Goal: Task Accomplishment & Management: Complete application form

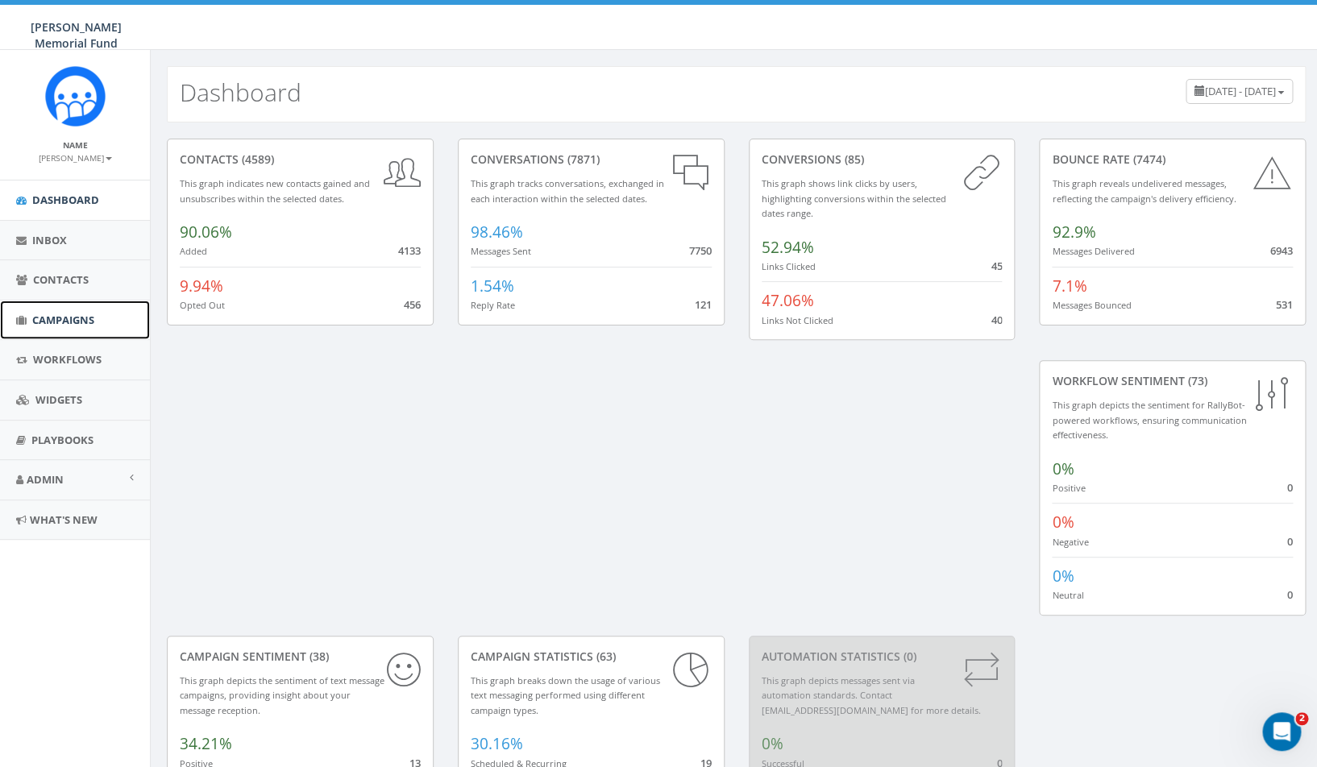
click at [65, 321] on span "Campaigns" at bounding box center [63, 320] width 62 height 15
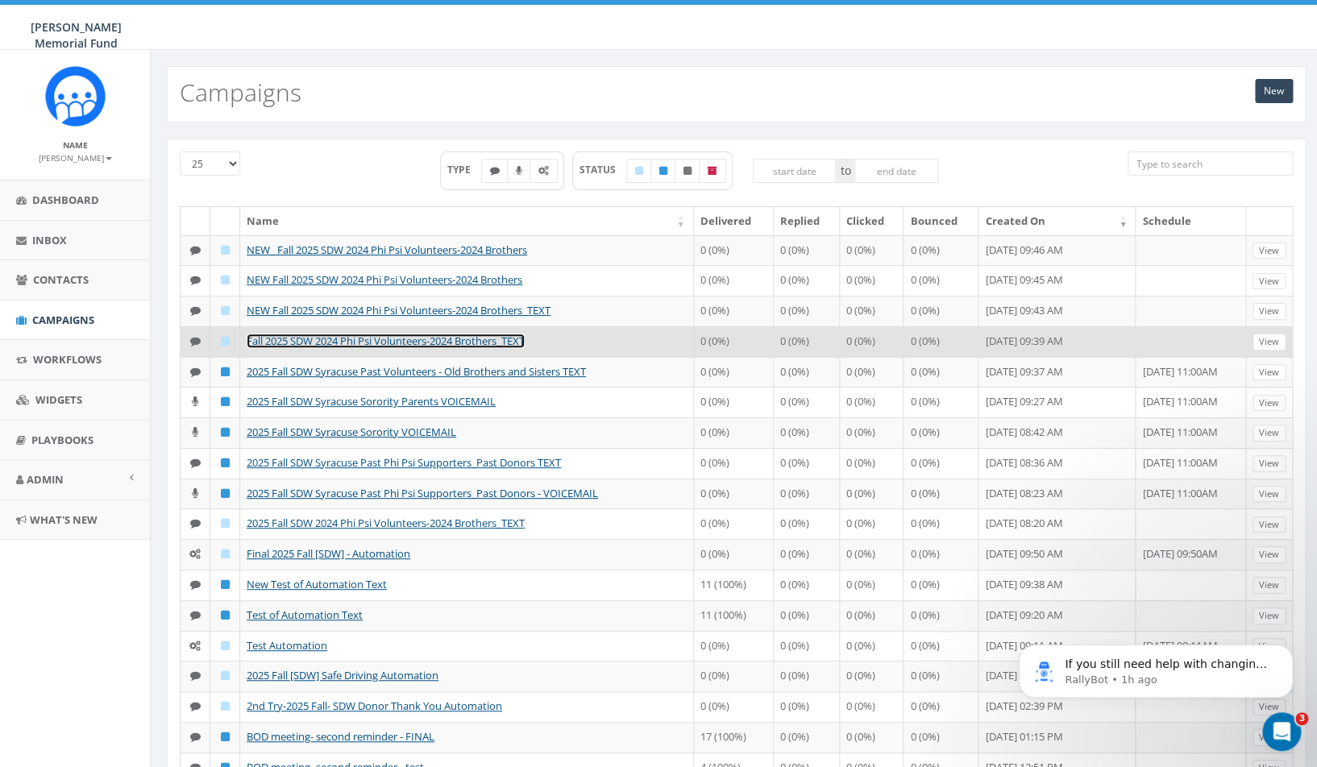
click at [367, 348] on link "Fall 2025 SDW 2024 Phi Psi Volunteers-2024 Brothers_TEXT" at bounding box center [386, 341] width 278 height 15
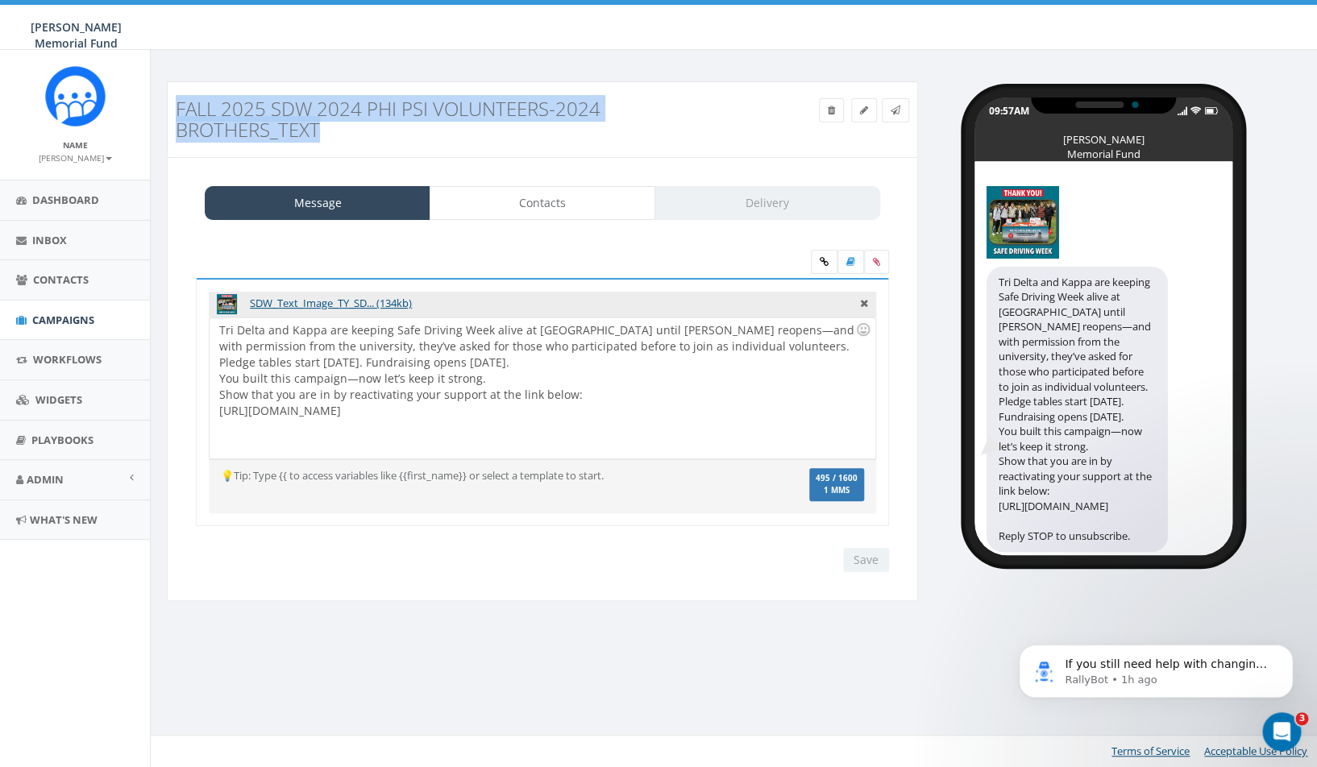
drag, startPoint x: 321, startPoint y: 129, endPoint x: 169, endPoint y: 109, distance: 152.8
click at [169, 109] on div "Fall 2025 SDW 2024 Phi Psi Volunteers-2024 Brothers_TEXT" at bounding box center [448, 119] width 568 height 59
copy h3 "Fall 2025 SDW 2024 Phi Psi Volunteers-2024 Brothers_TEXT"
click at [862, 112] on icon at bounding box center [864, 111] width 8 height 10
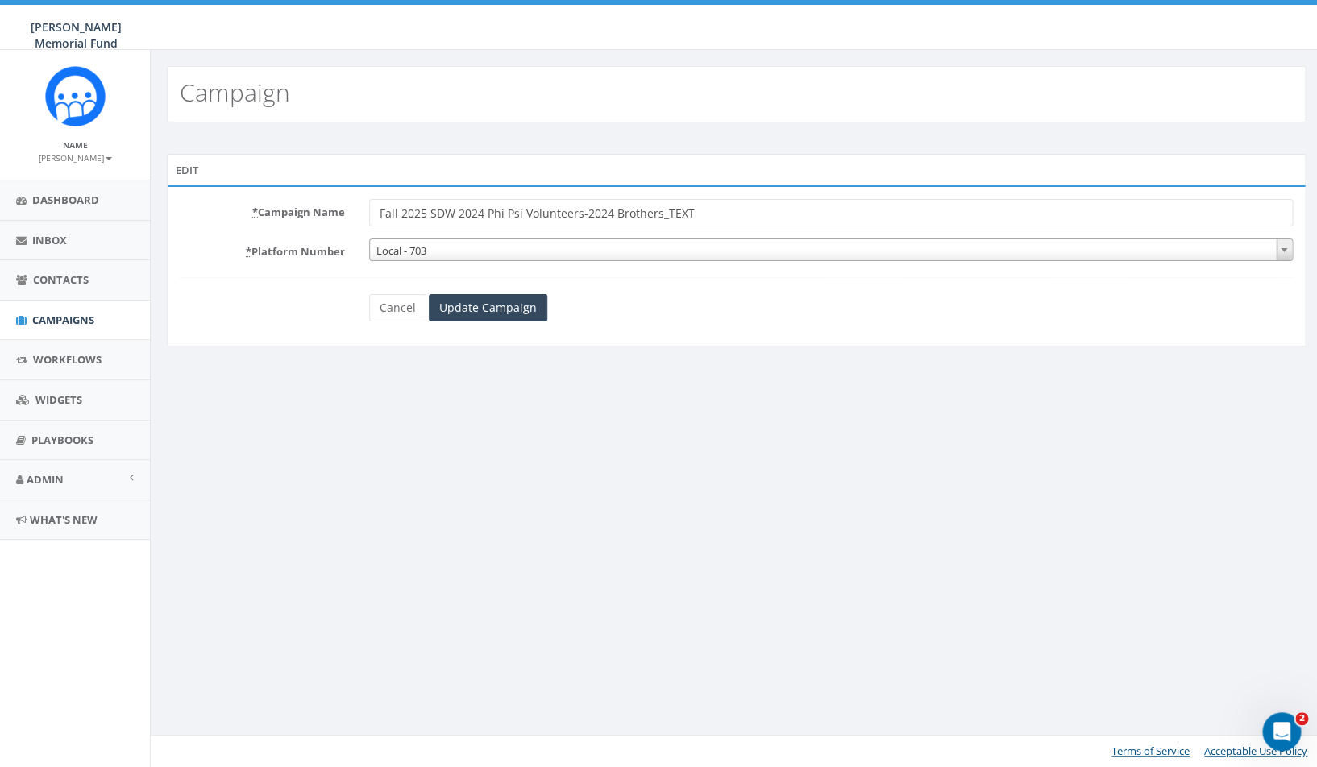
click at [746, 216] on input "Fall 2025 SDW 2024 Phi Psi Volunteers-2024 Brothers_TEXT" at bounding box center [830, 212] width 923 height 27
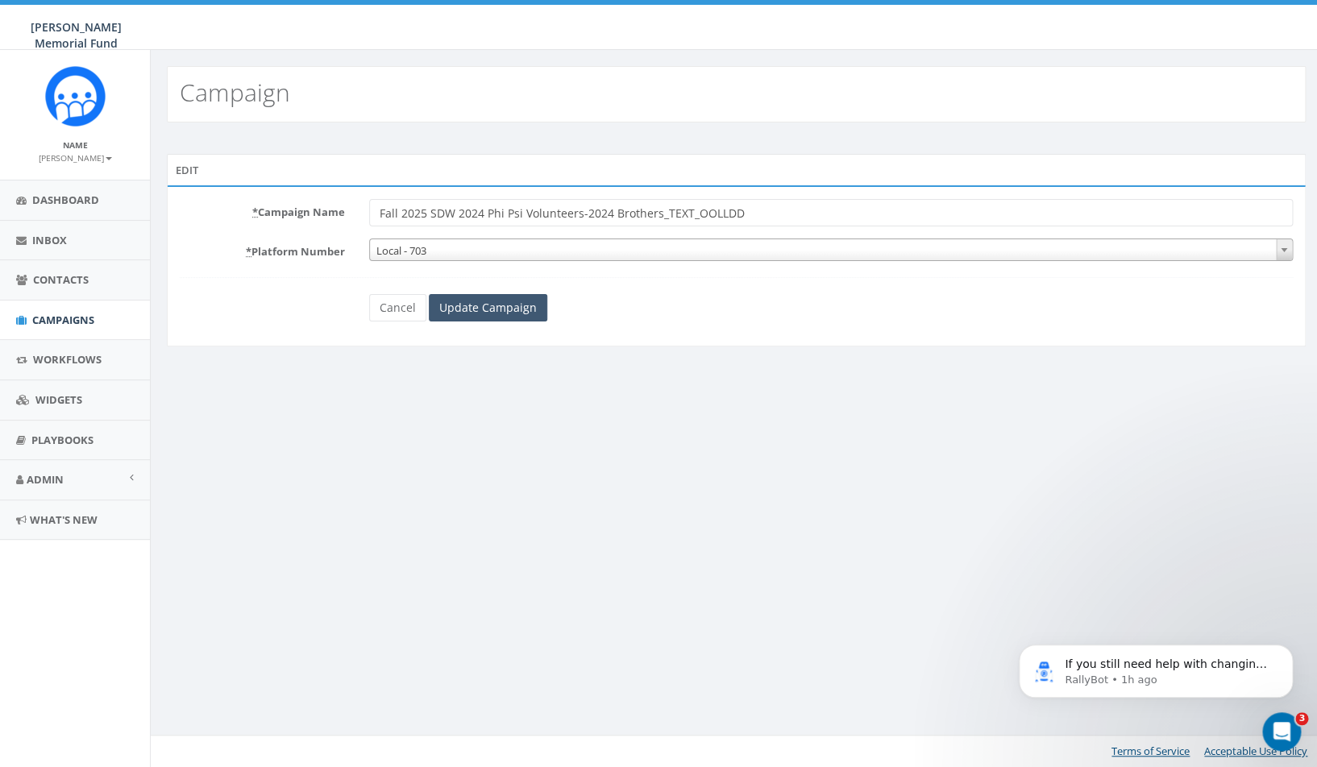
type input "Fall 2025 SDW 2024 Phi Psi Volunteers-2024 Brothers_TEXT_OOLLDD"
click at [488, 304] on input "Update Campaign" at bounding box center [488, 307] width 118 height 27
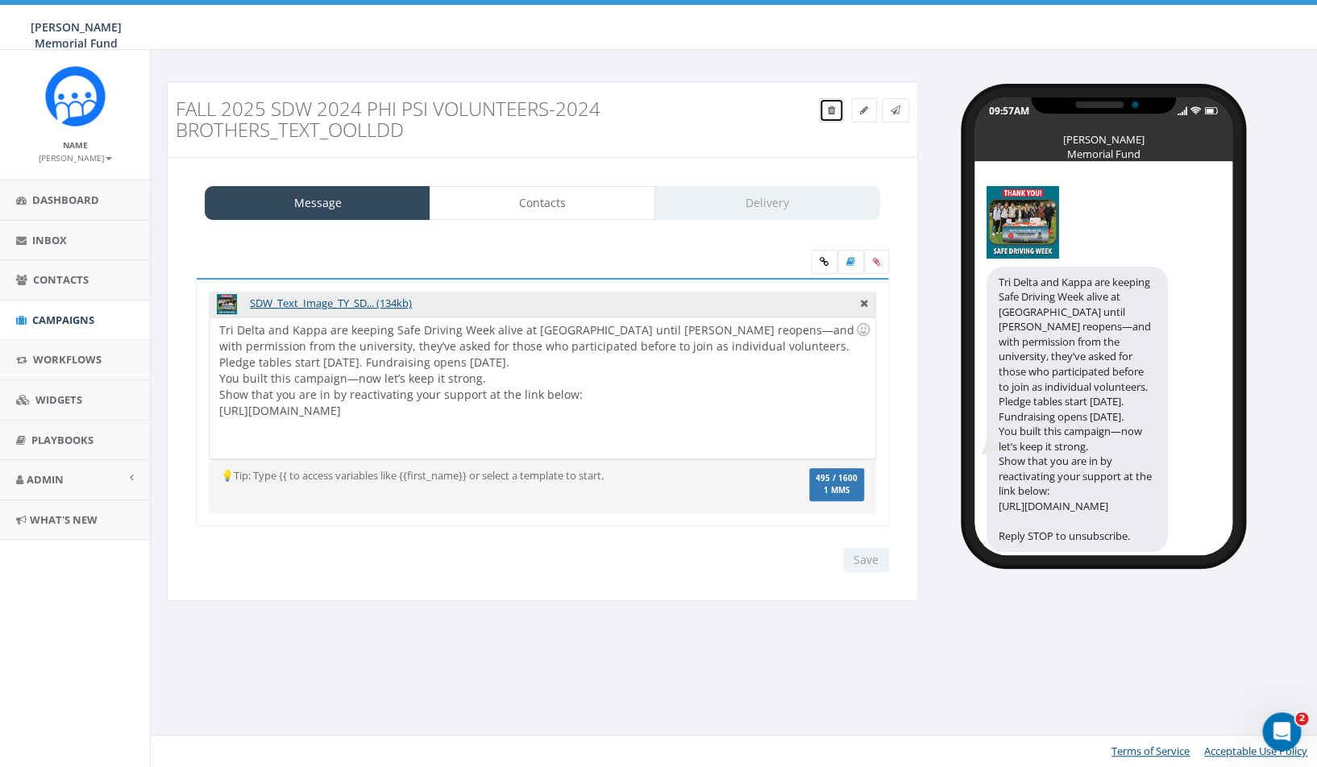
click at [831, 112] on icon at bounding box center [830, 111] width 7 height 10
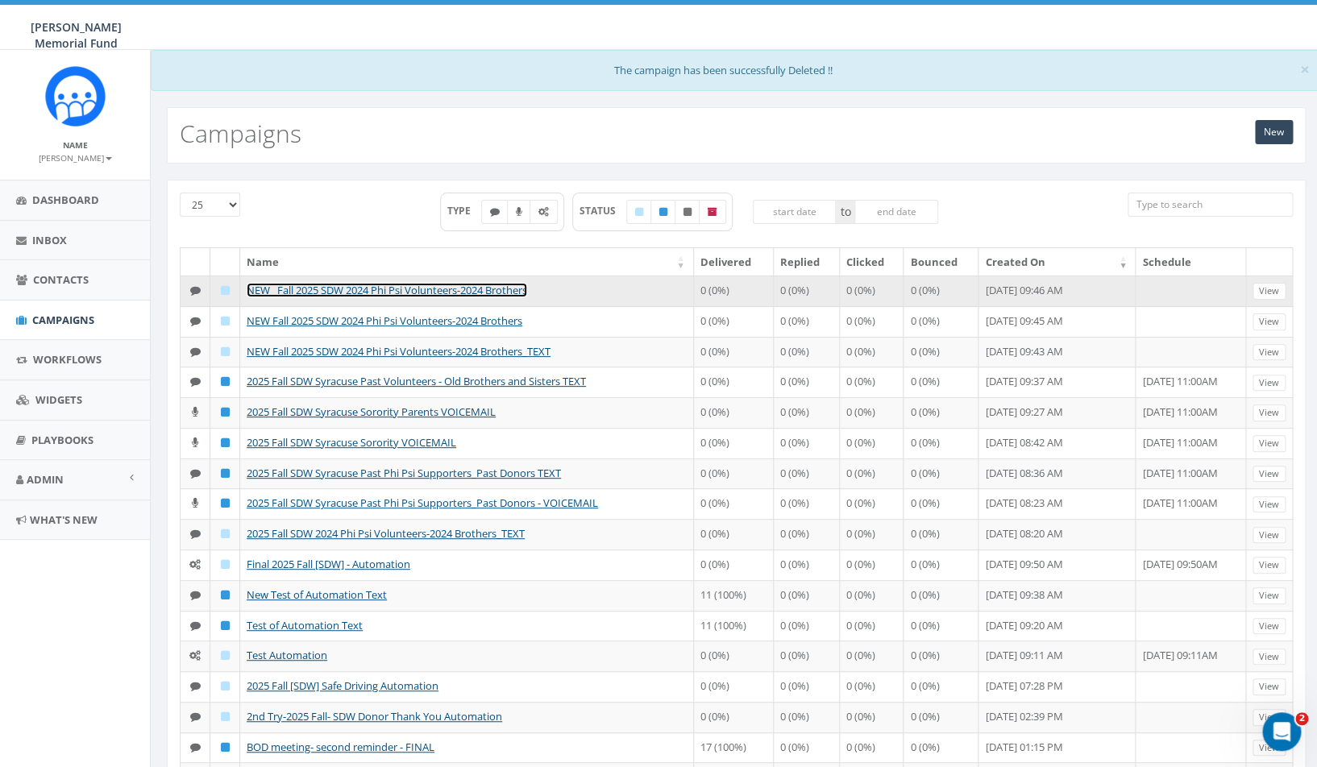
click at [355, 292] on link "NEW_ Fall 2025 SDW 2024 Phi Psi Volunteers-2024 Brothers" at bounding box center [387, 290] width 280 height 15
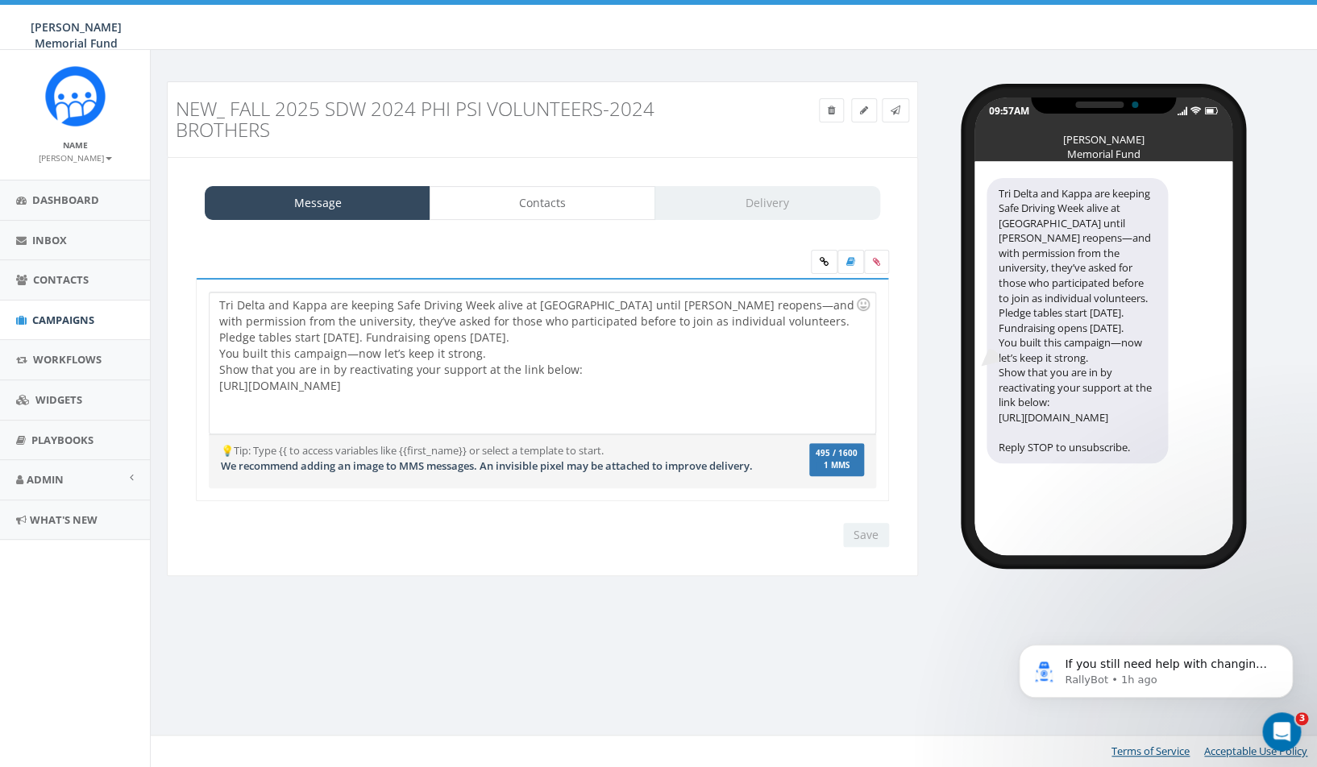
click at [557, 119] on h3 "NEW_ Fall 2025 SDW 2024 Phi Psi Volunteers-2024 Brothers" at bounding box center [448, 119] width 544 height 43
click at [865, 110] on icon at bounding box center [864, 111] width 8 height 10
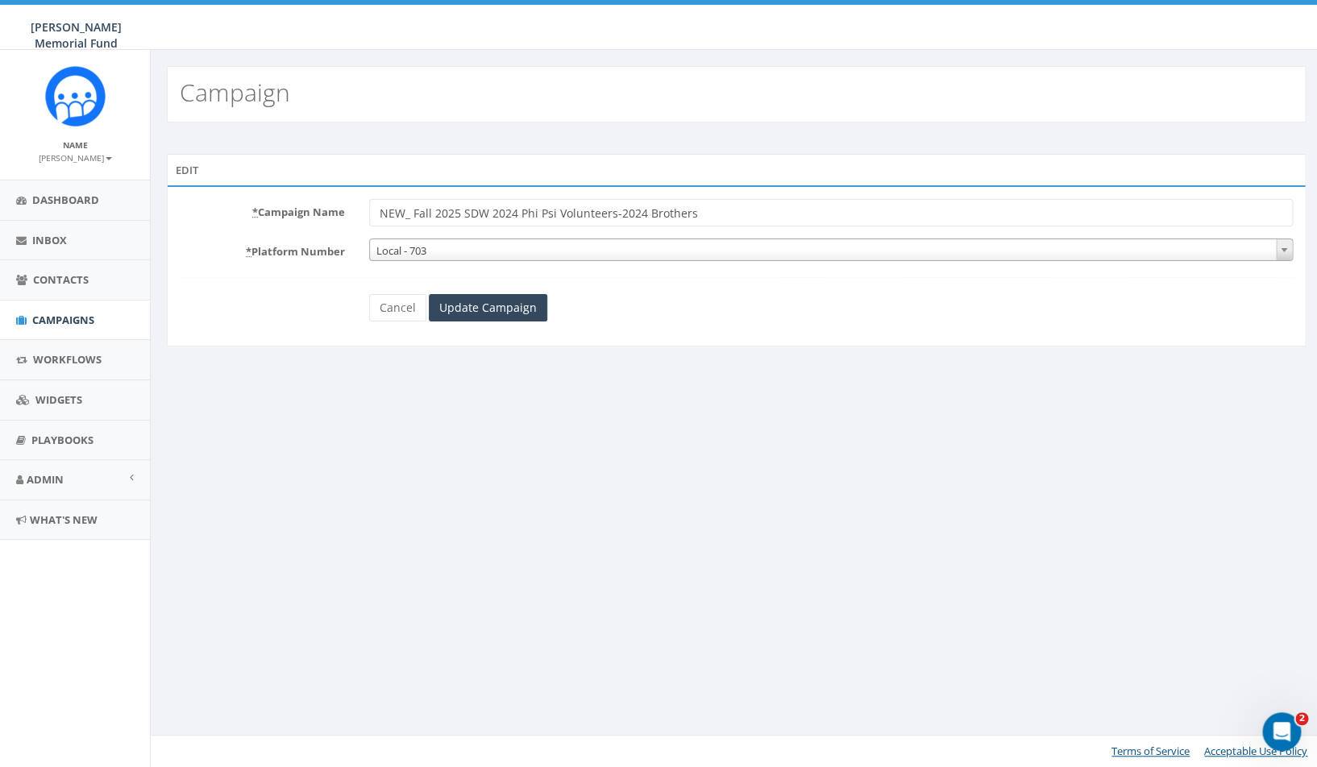
click at [755, 216] on input "NEW_ Fall 2025 SDW 2024 Phi Psi Volunteers-2024 Brothers" at bounding box center [830, 212] width 923 height 27
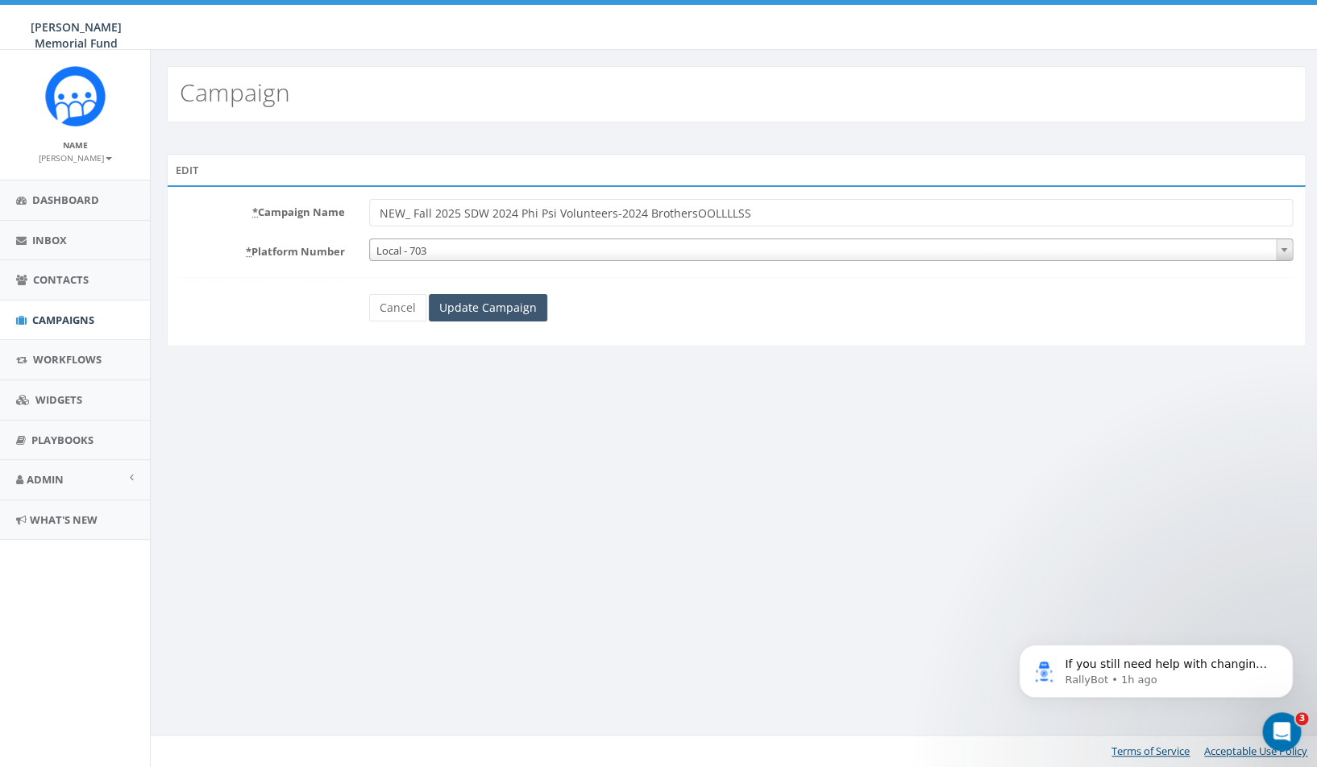
type input "NEW_ Fall 2025 SDW 2024 Phi Psi Volunteers-2024 BrothersOOLLLLSS"
click at [506, 309] on input "Update Campaign" at bounding box center [488, 307] width 118 height 27
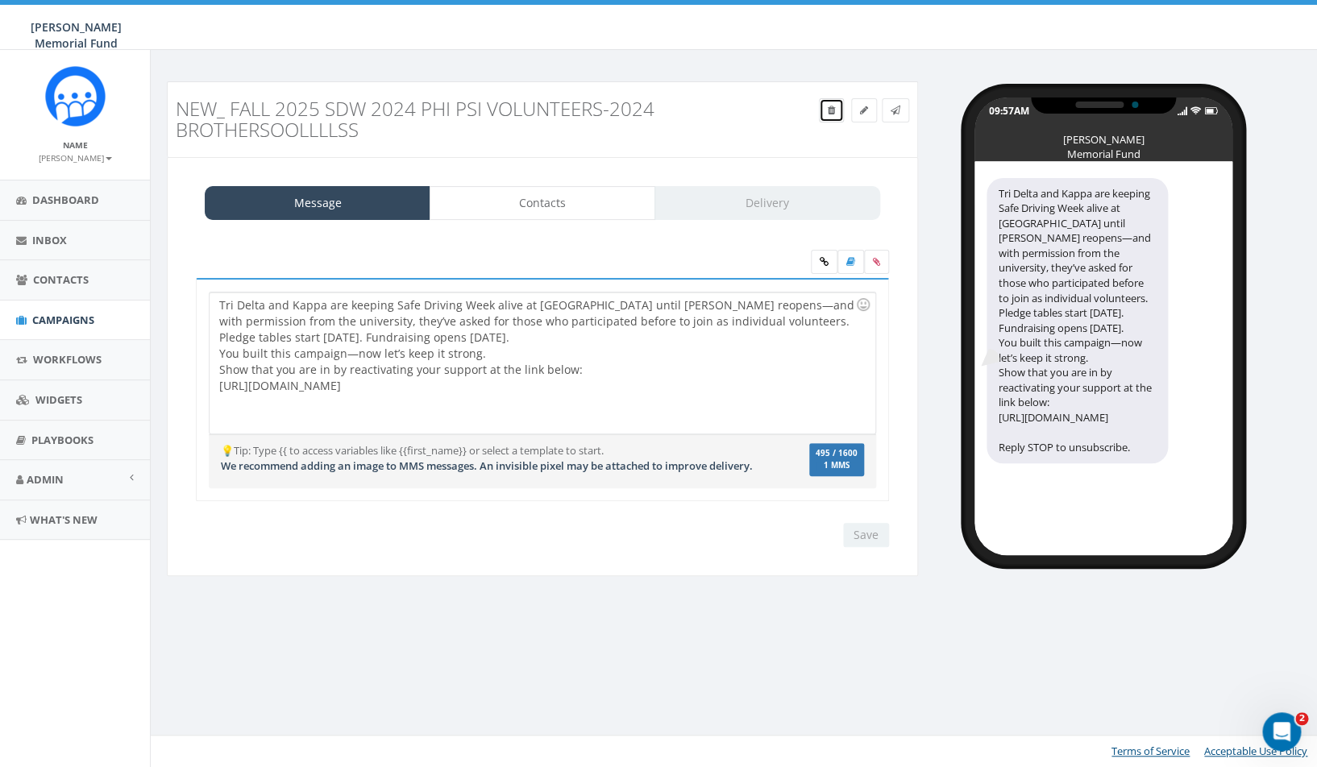
click at [827, 115] on icon at bounding box center [830, 111] width 7 height 10
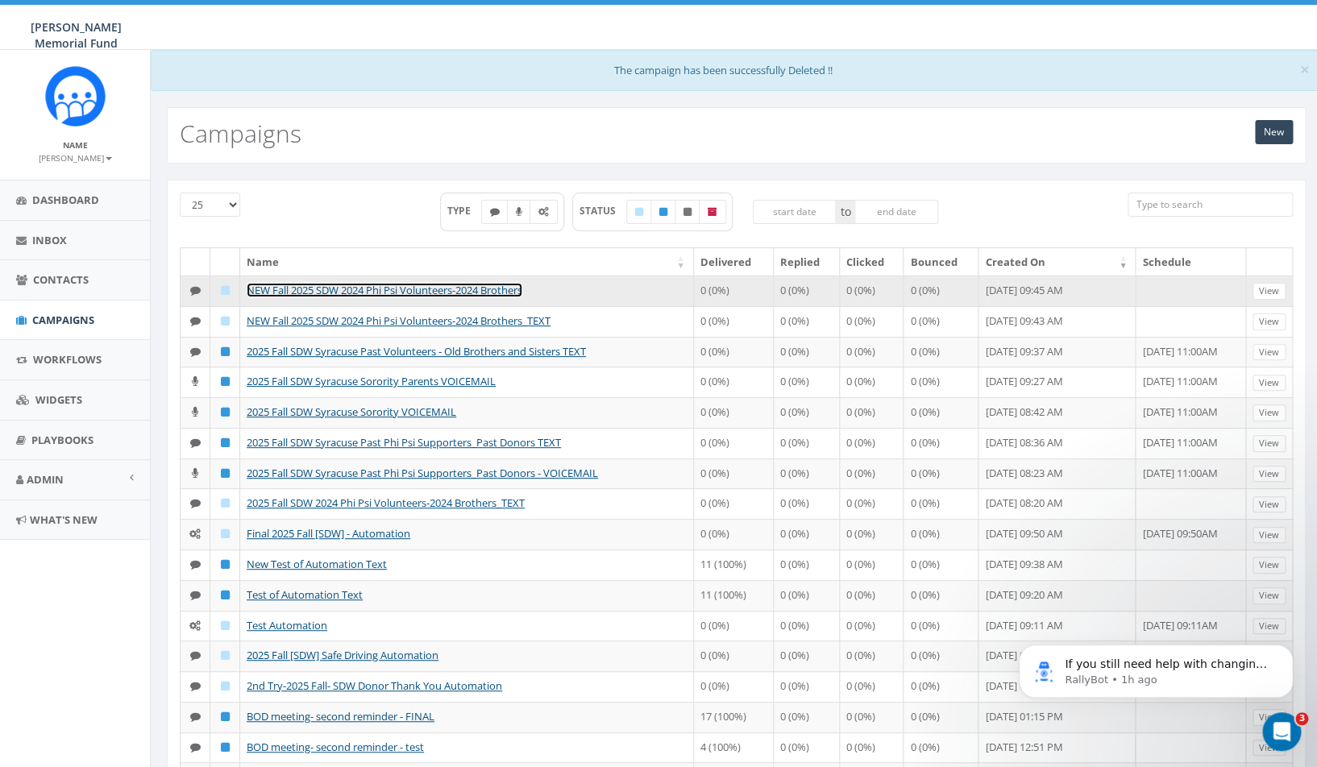
click at [400, 297] on link "NEW Fall 2025 SDW 2024 Phi Psi Volunteers-2024 Brothers" at bounding box center [385, 290] width 276 height 15
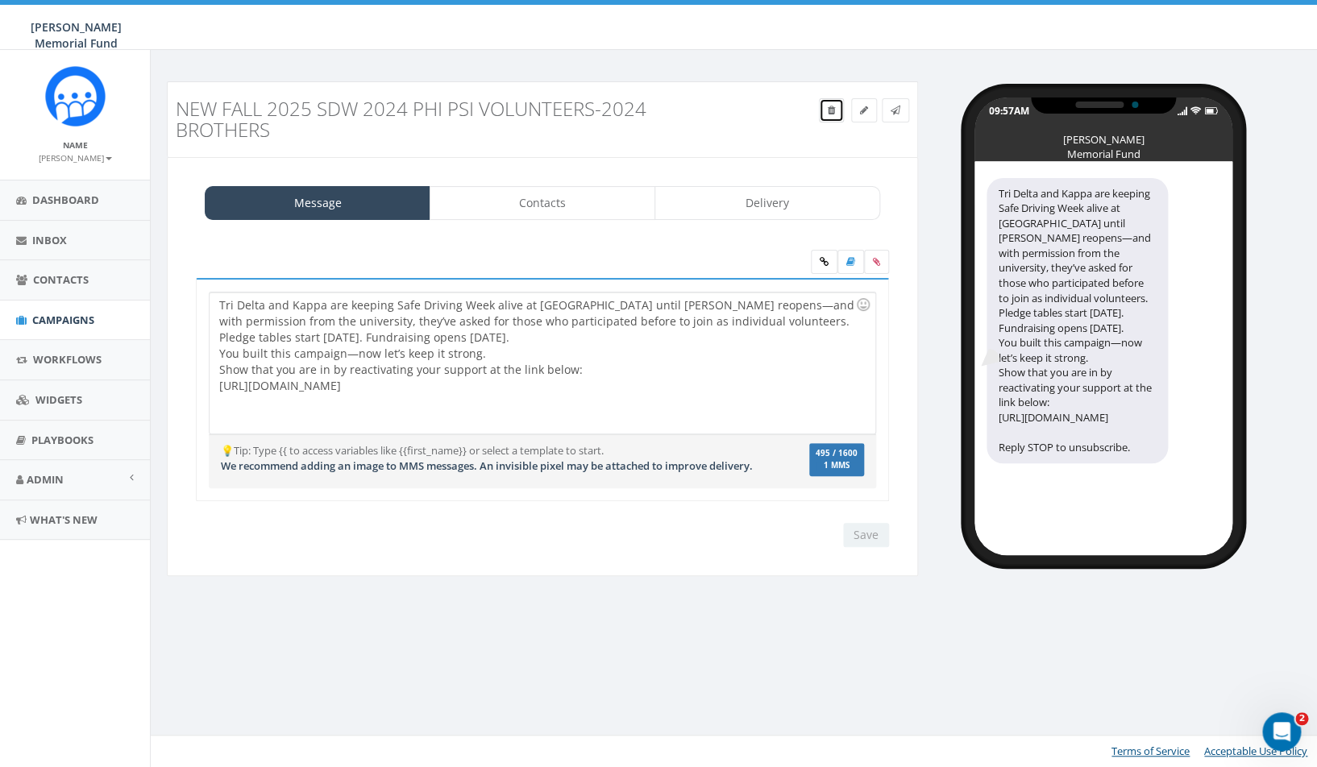
click at [827, 112] on icon at bounding box center [830, 111] width 7 height 10
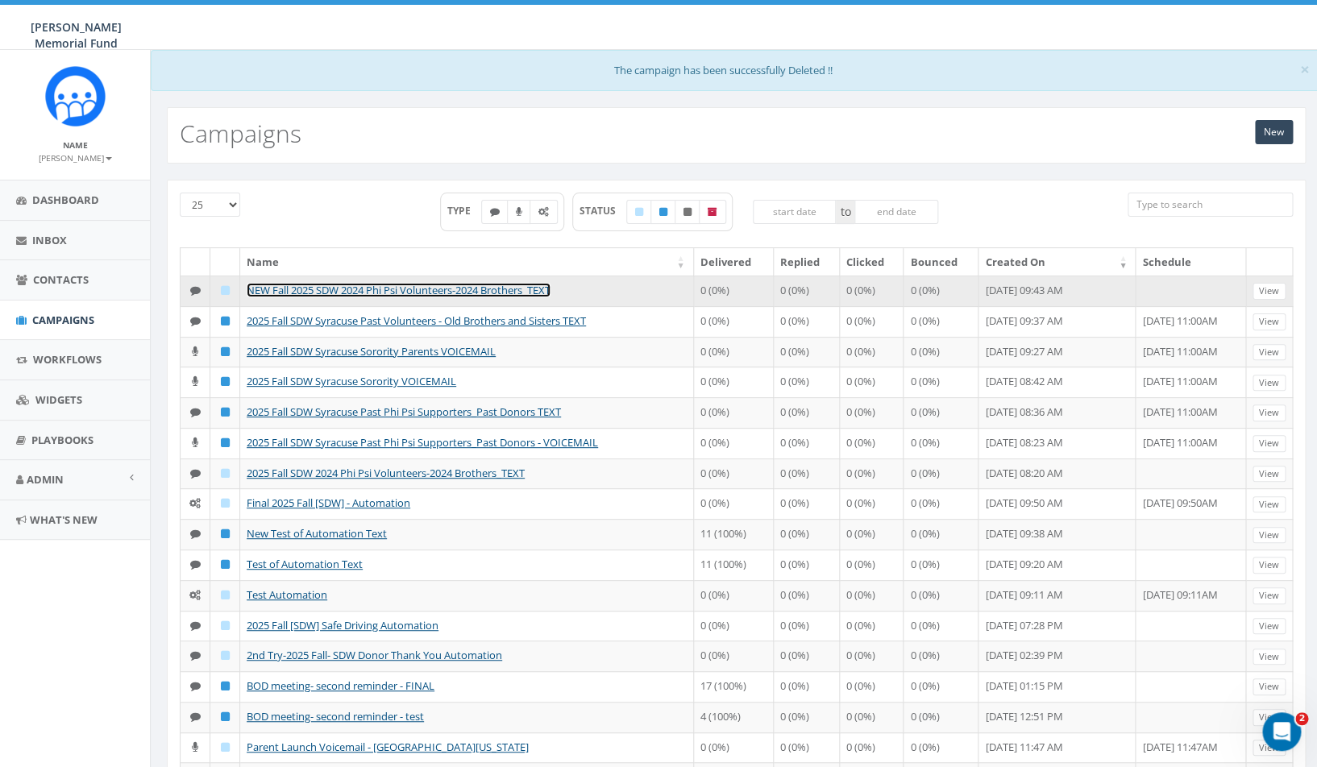
click at [438, 290] on link "NEW Fall 2025 SDW 2024 Phi Psi Volunteers-2024 Brothers_TEXT" at bounding box center [399, 290] width 304 height 15
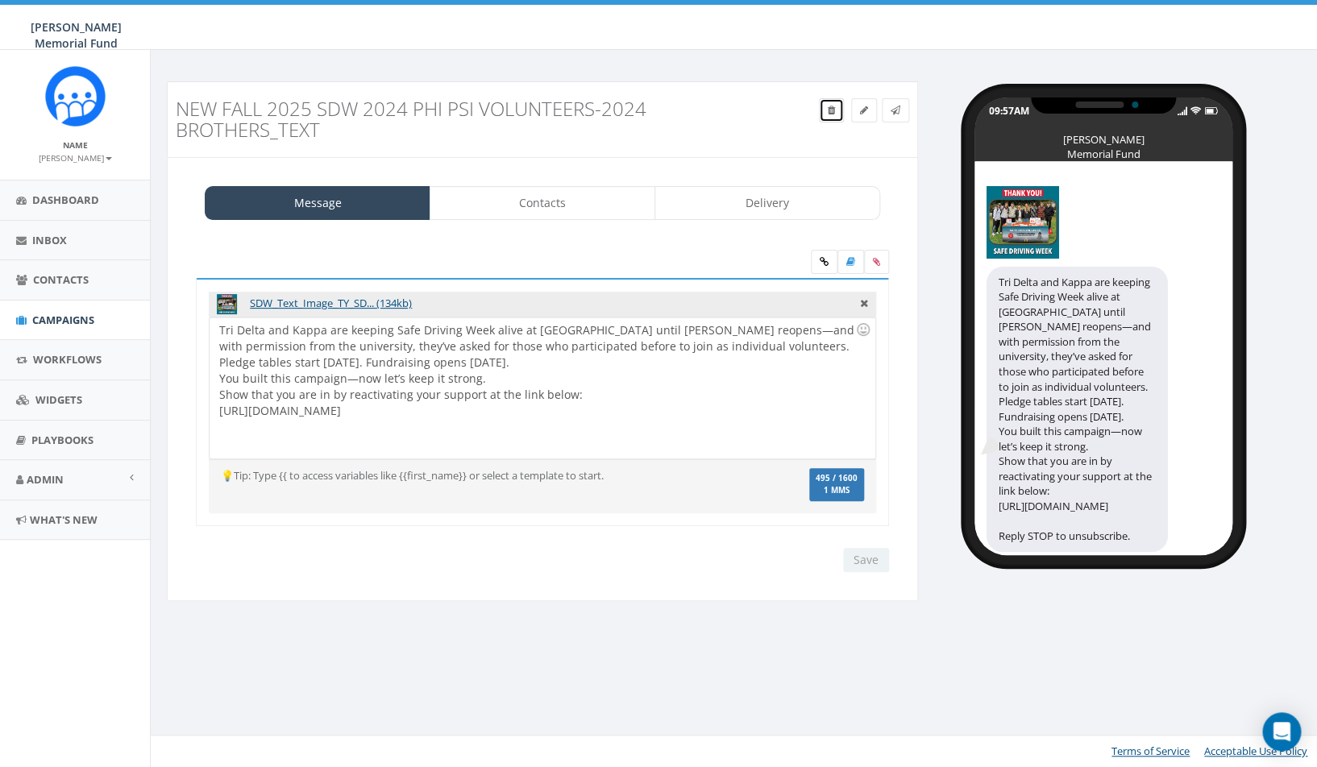
click at [827, 109] on icon at bounding box center [830, 111] width 7 height 10
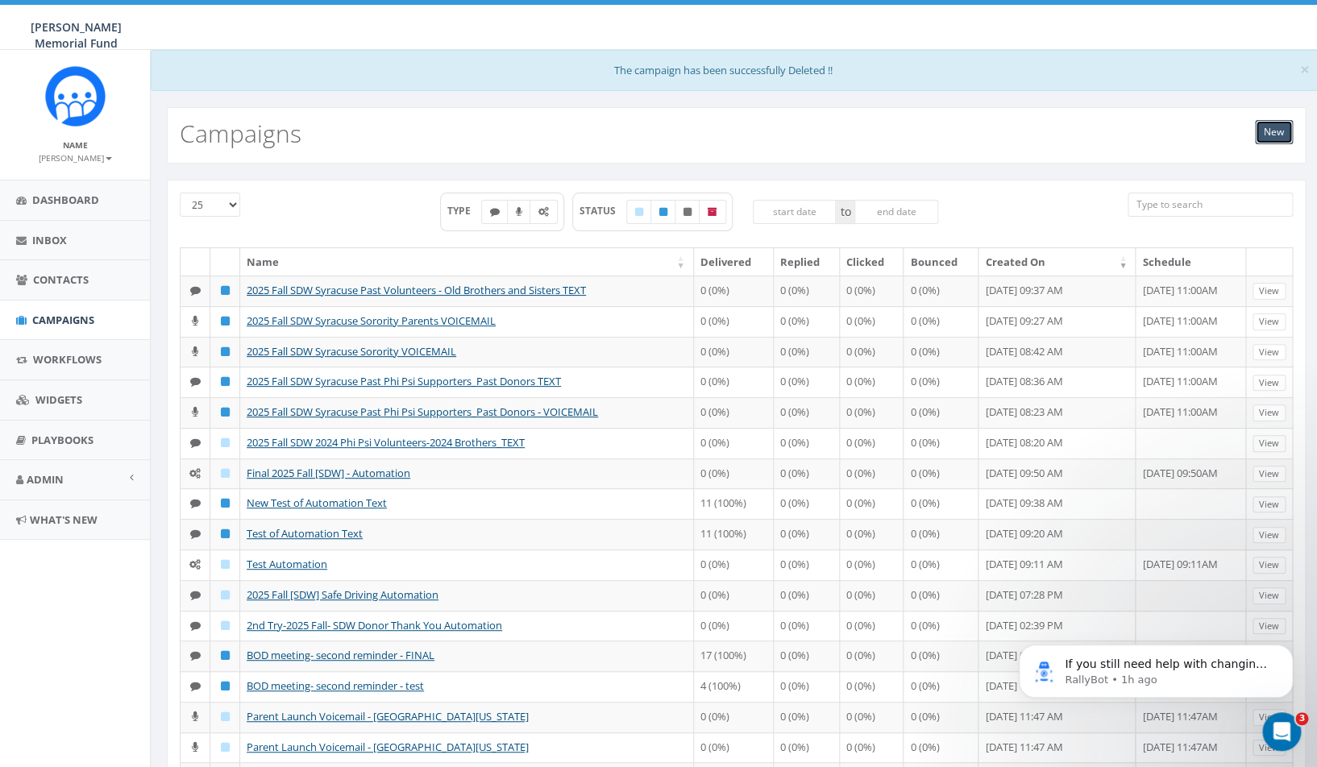
click at [1271, 129] on link "New" at bounding box center [1274, 132] width 38 height 24
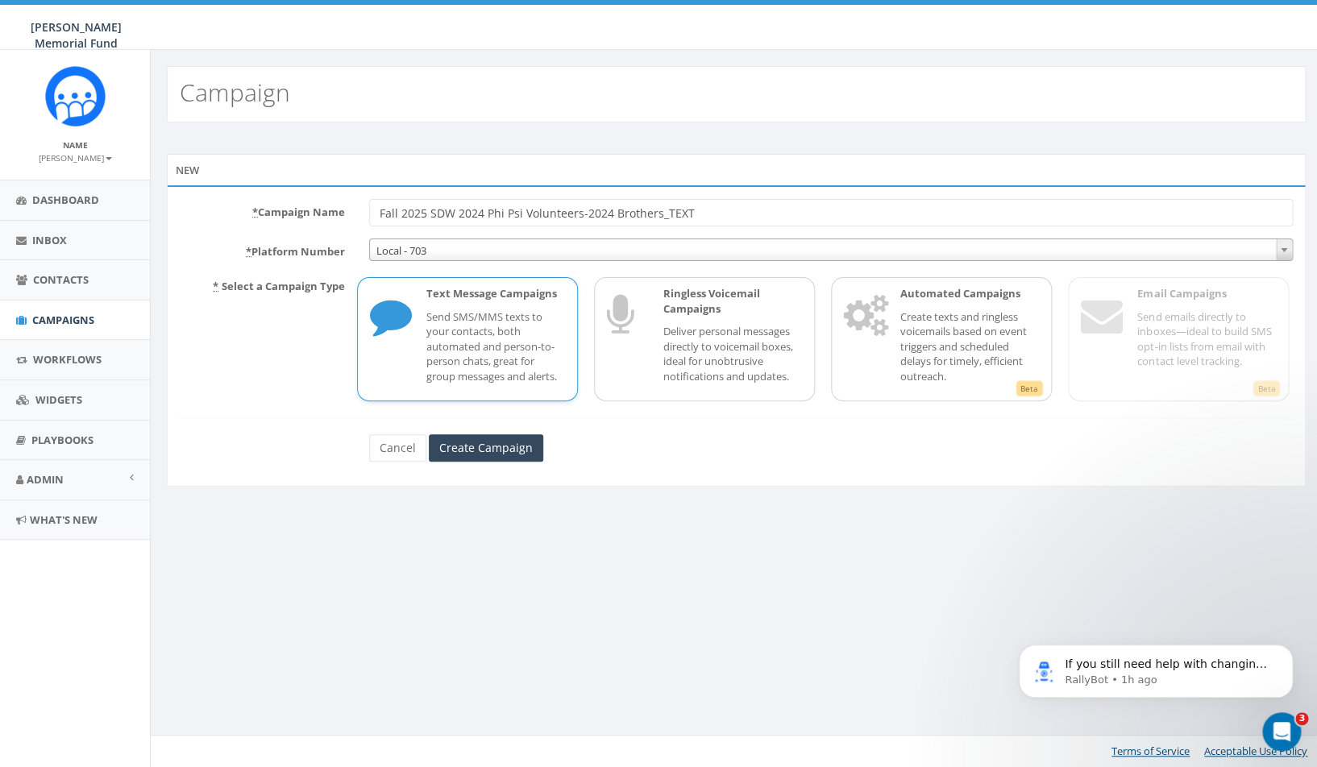
click at [490, 169] on div "New" at bounding box center [736, 170] width 1138 height 32
click at [501, 328] on p "Send SMS/MMS texts to your contacts, both automated and person-to-person chats,…" at bounding box center [495, 346] width 139 height 75
click at [583, 214] on input "Fall 2025 SDW 2024 Phi Psi Volunteers-2024 Brothers_TEXT" at bounding box center [830, 212] width 923 height 27
click at [579, 212] on input "Fall 2025 SDW 2024 Phi Psi Volunteers- 2024 Brothers_TEXT" at bounding box center [830, 212] width 923 height 27
type input "Fall 2025 SDW 2024 Phi Psi Volunteers - 2024 Brothers_TEXT"
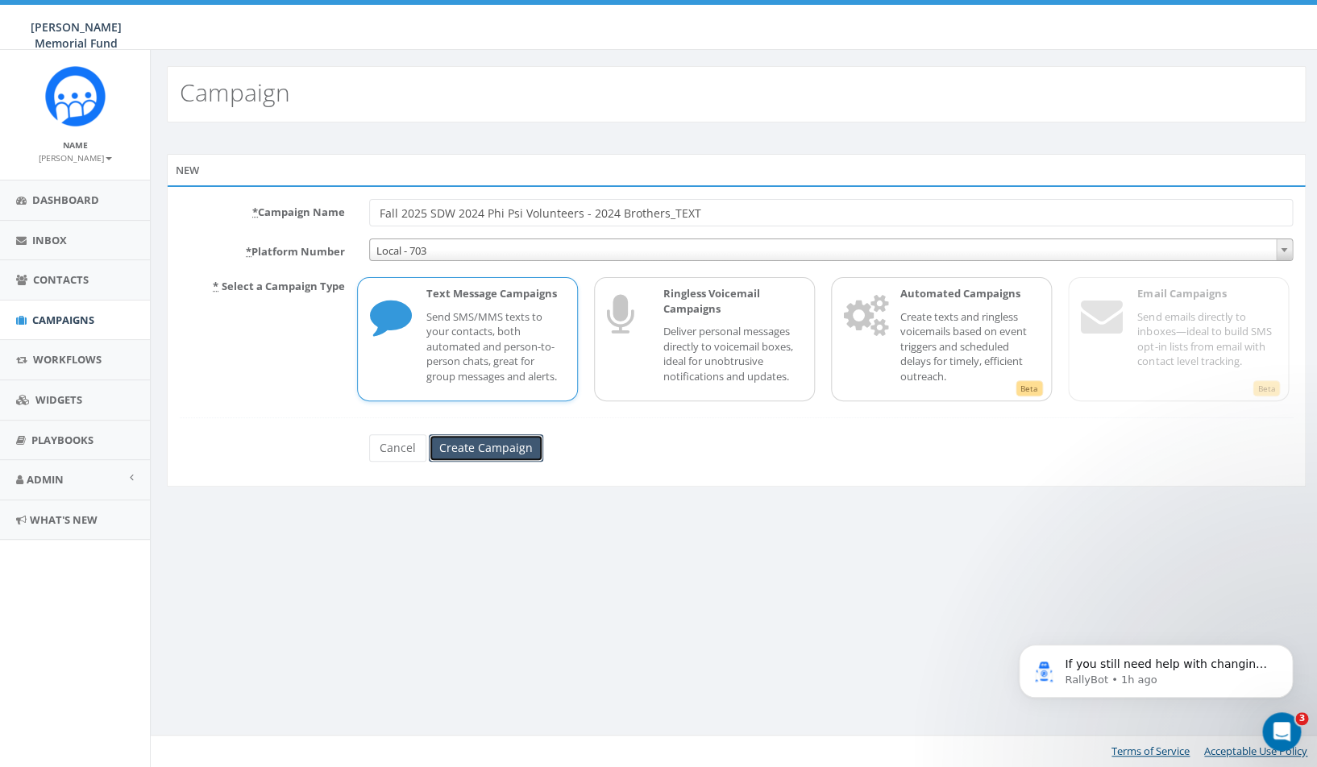
click at [508, 452] on input "Create Campaign" at bounding box center [486, 447] width 114 height 27
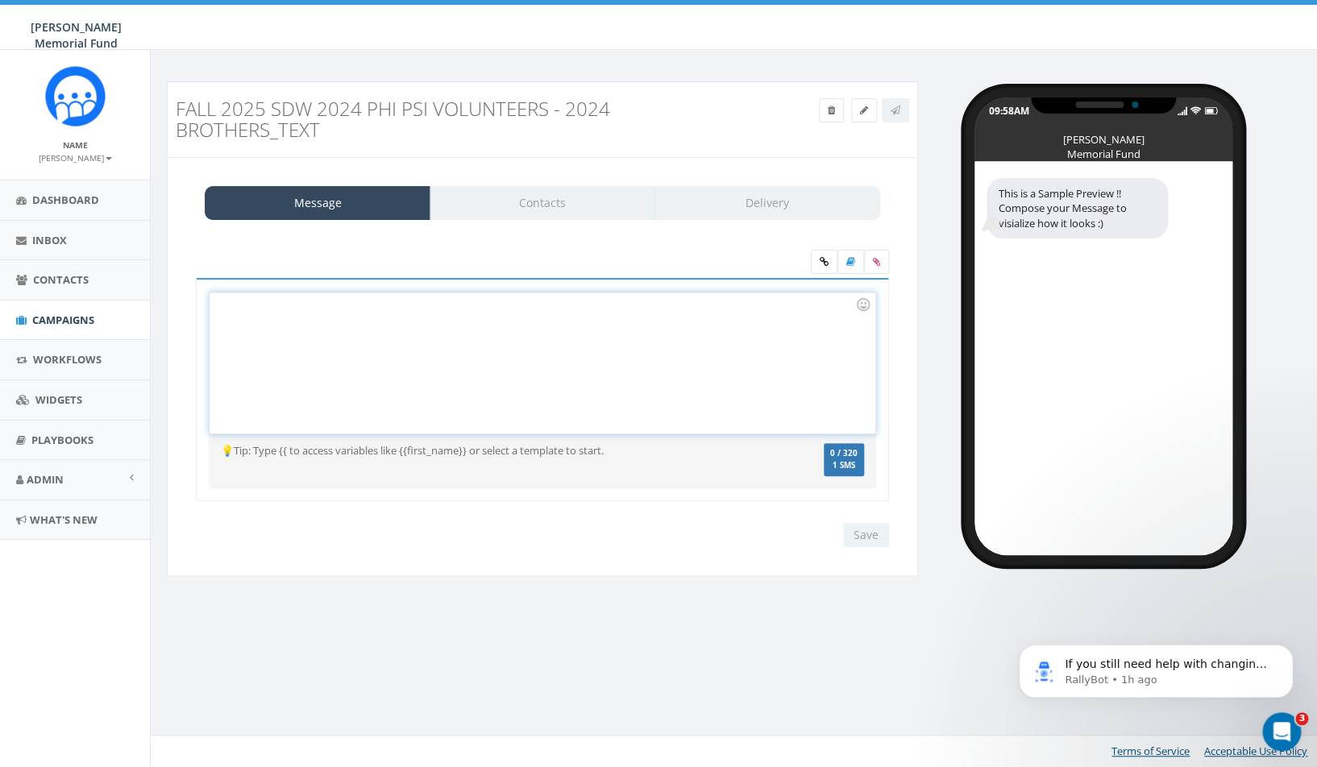
click at [310, 364] on div at bounding box center [541, 362] width 665 height 141
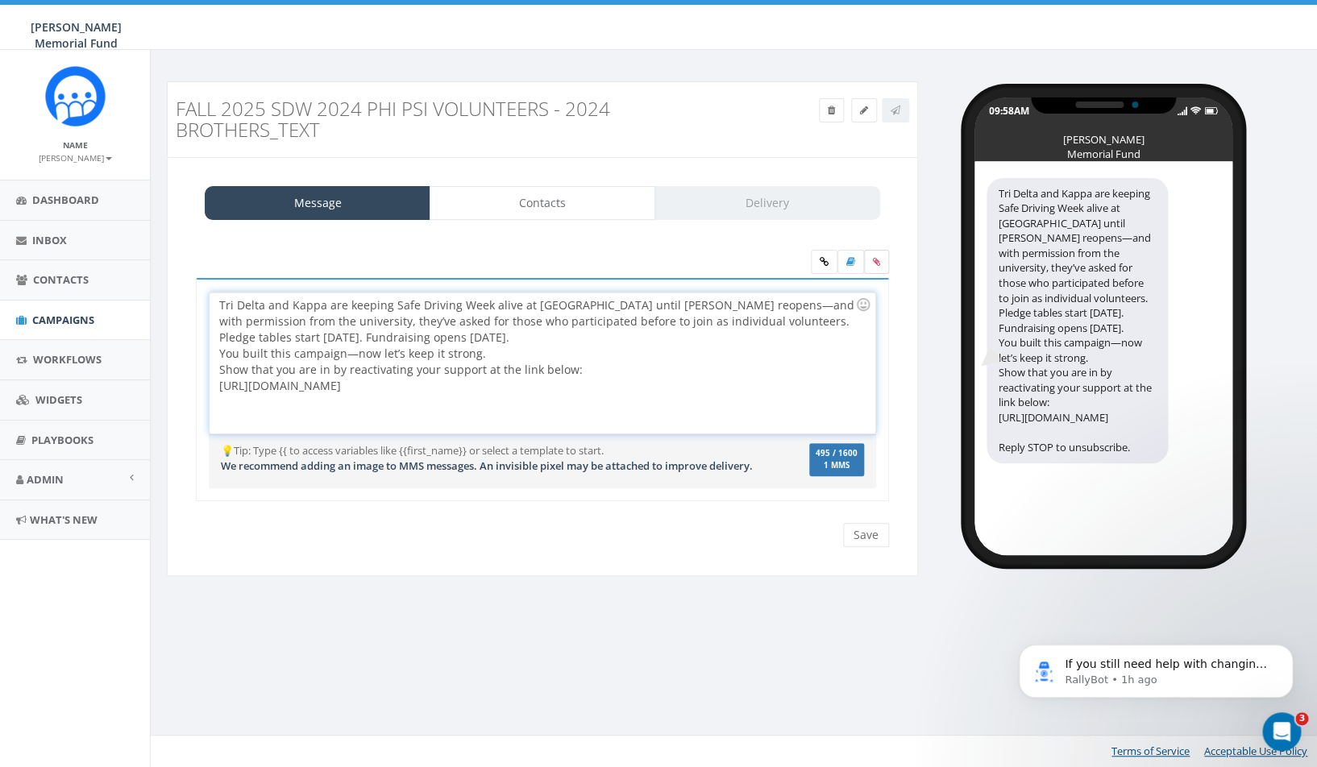
click at [877, 261] on icon at bounding box center [876, 262] width 7 height 10
click at [0, 0] on input "file" at bounding box center [0, 0] width 0 height 0
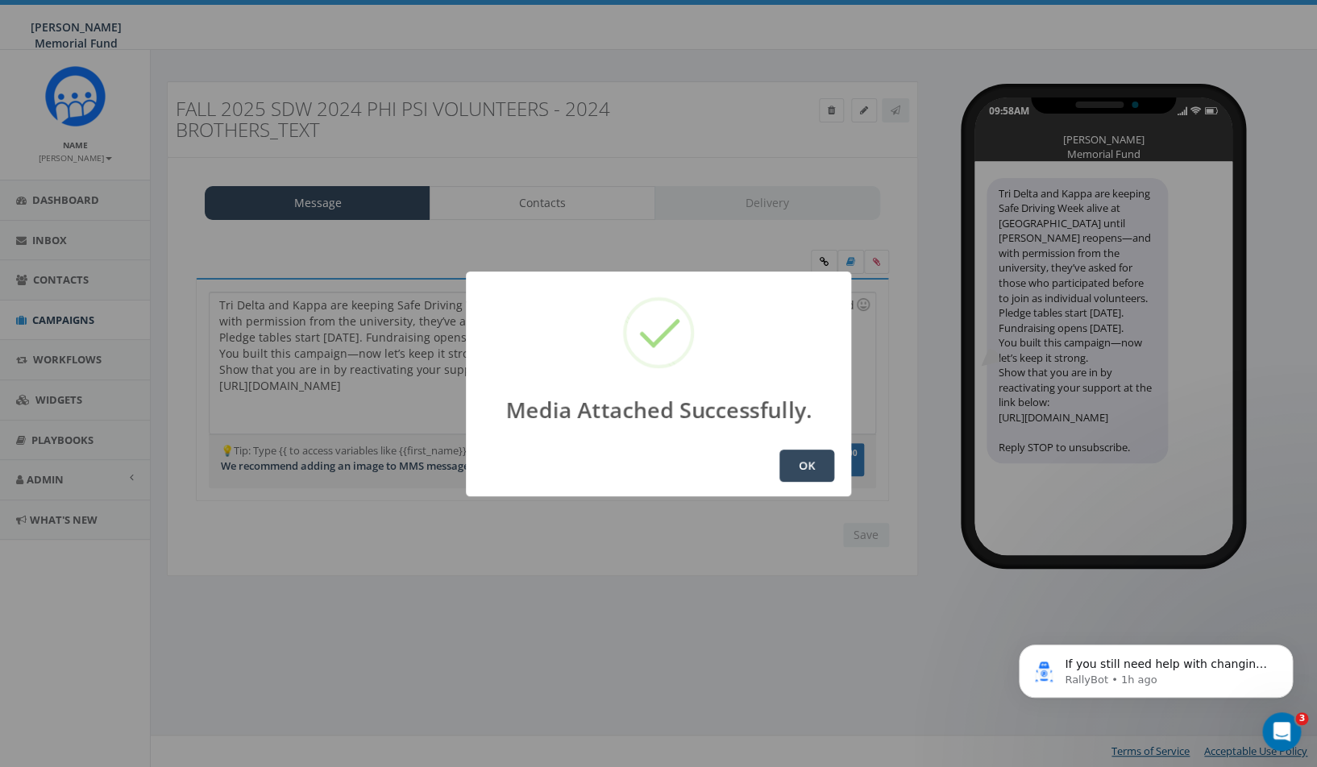
click at [809, 457] on button "OK" at bounding box center [806, 466] width 55 height 32
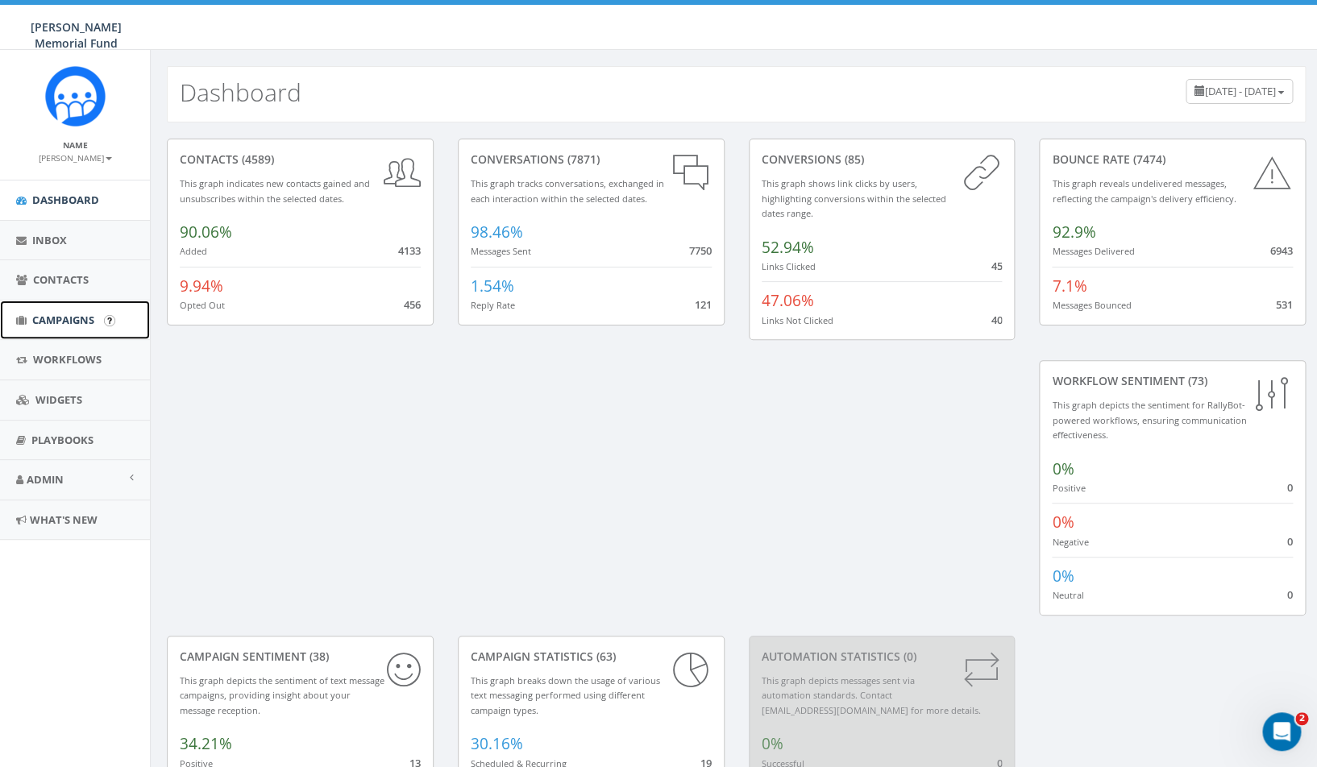
click at [58, 321] on span "Campaigns" at bounding box center [63, 320] width 62 height 15
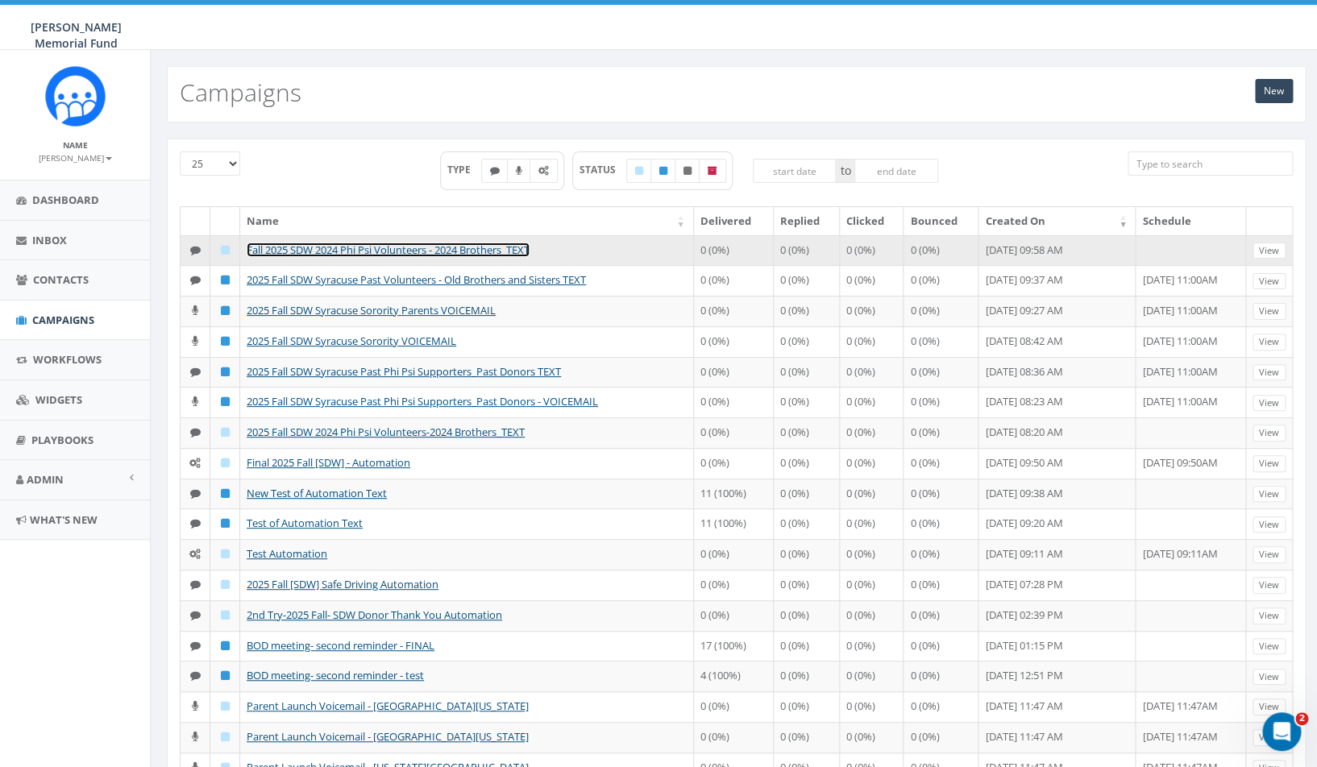
click at [445, 250] on link "Fall 2025 SDW 2024 Phi Psi Volunteers - 2024 Brothers_TEXT" at bounding box center [388, 250] width 283 height 15
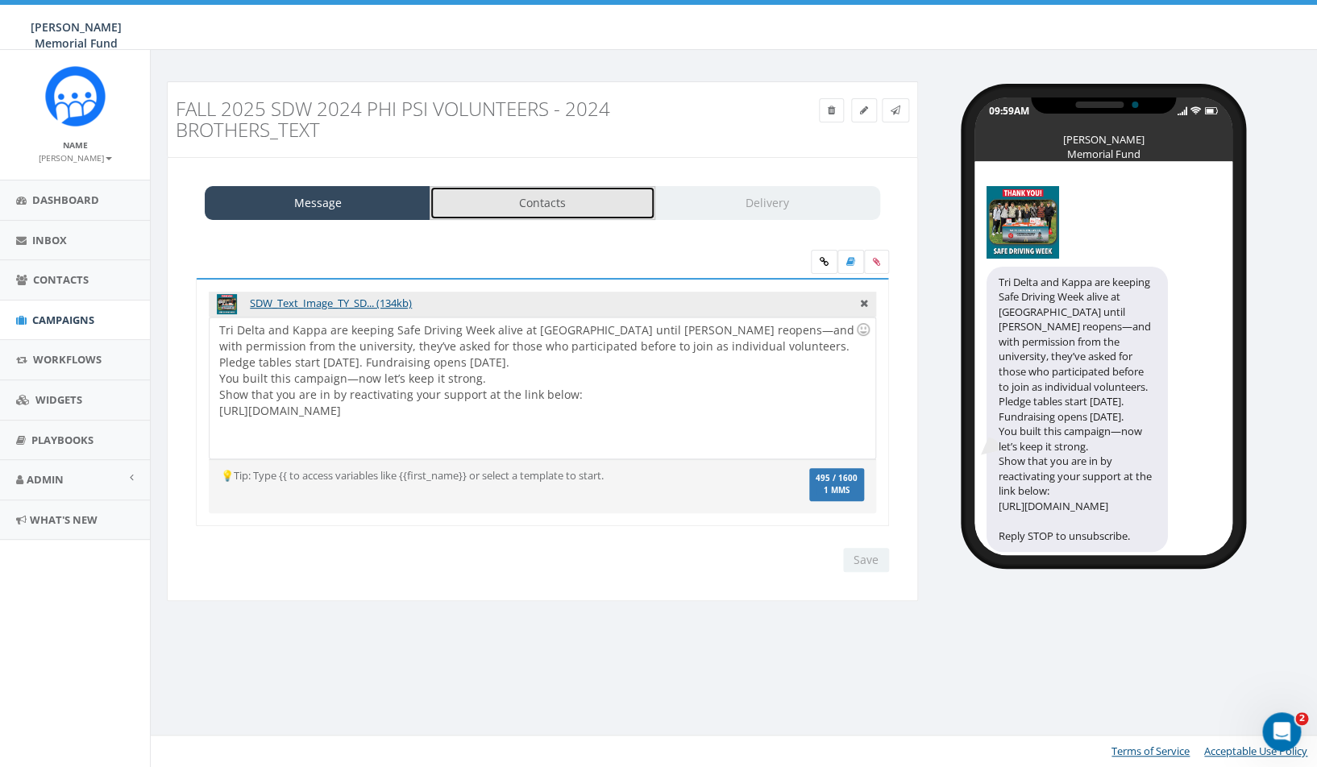
click at [546, 207] on link "Contacts" at bounding box center [542, 203] width 226 height 34
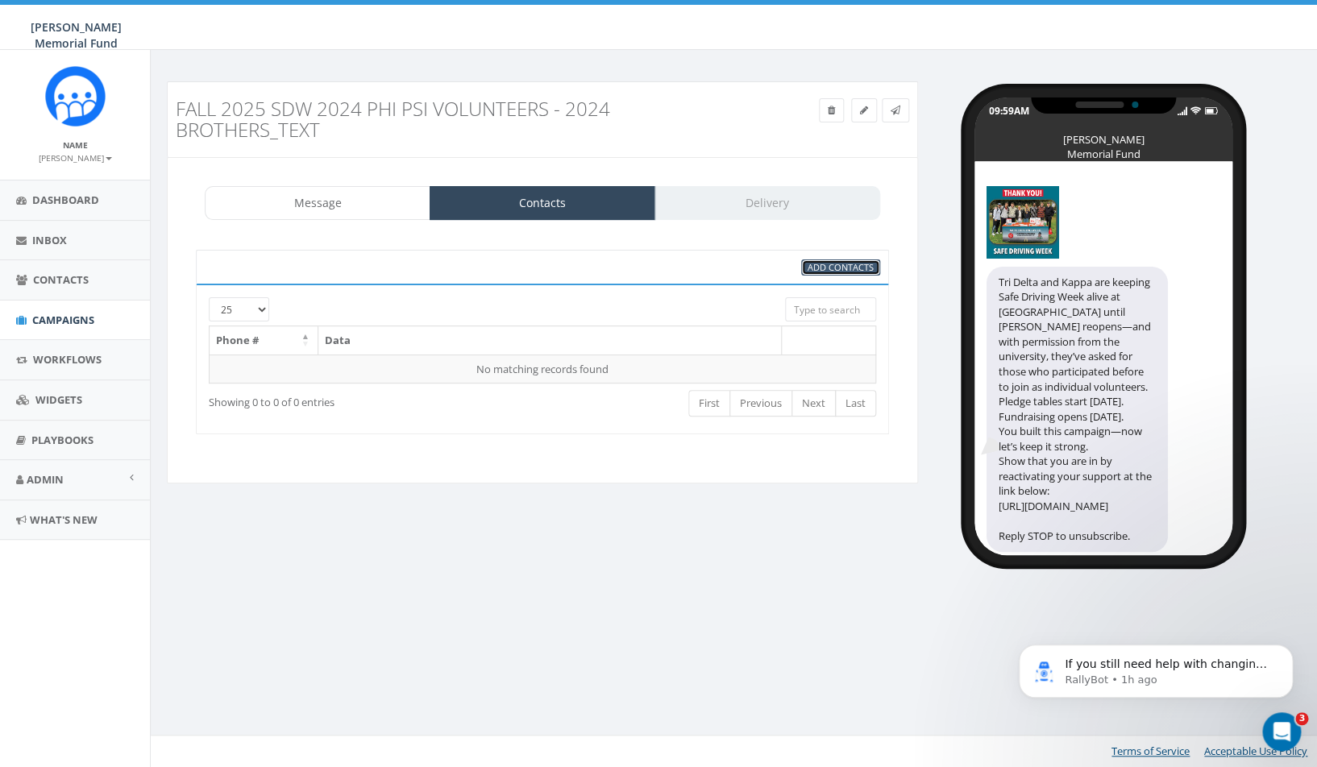
click at [847, 269] on span "Add Contacts" at bounding box center [840, 267] width 66 height 12
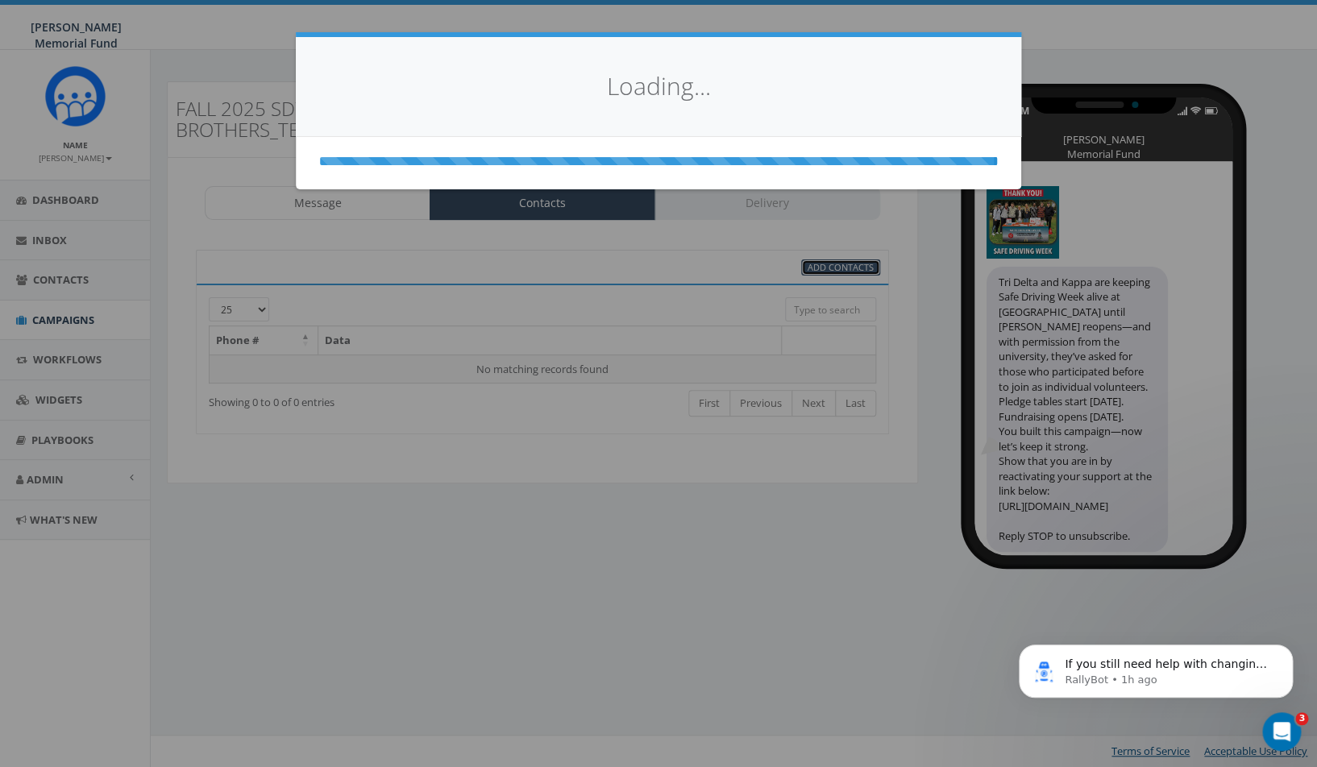
select select
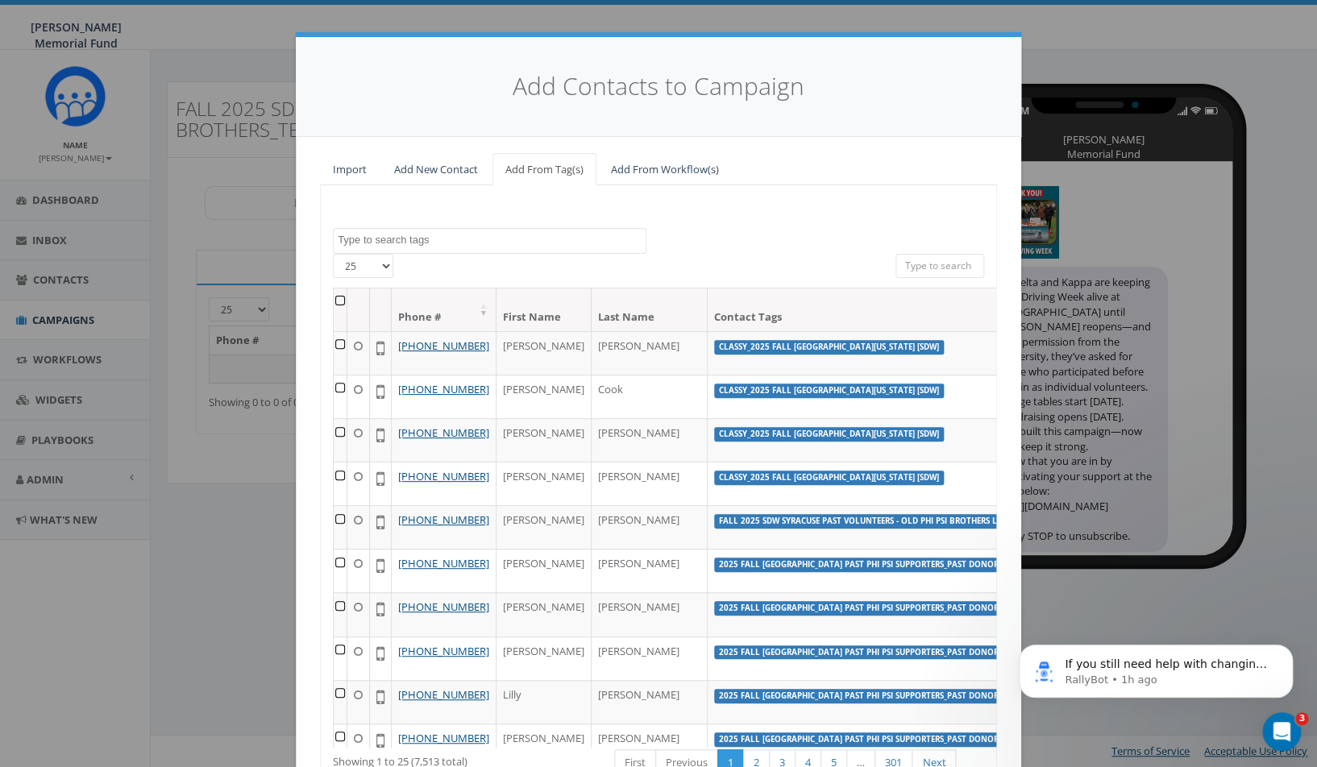
click at [451, 234] on textarea "Search" at bounding box center [492, 240] width 308 height 15
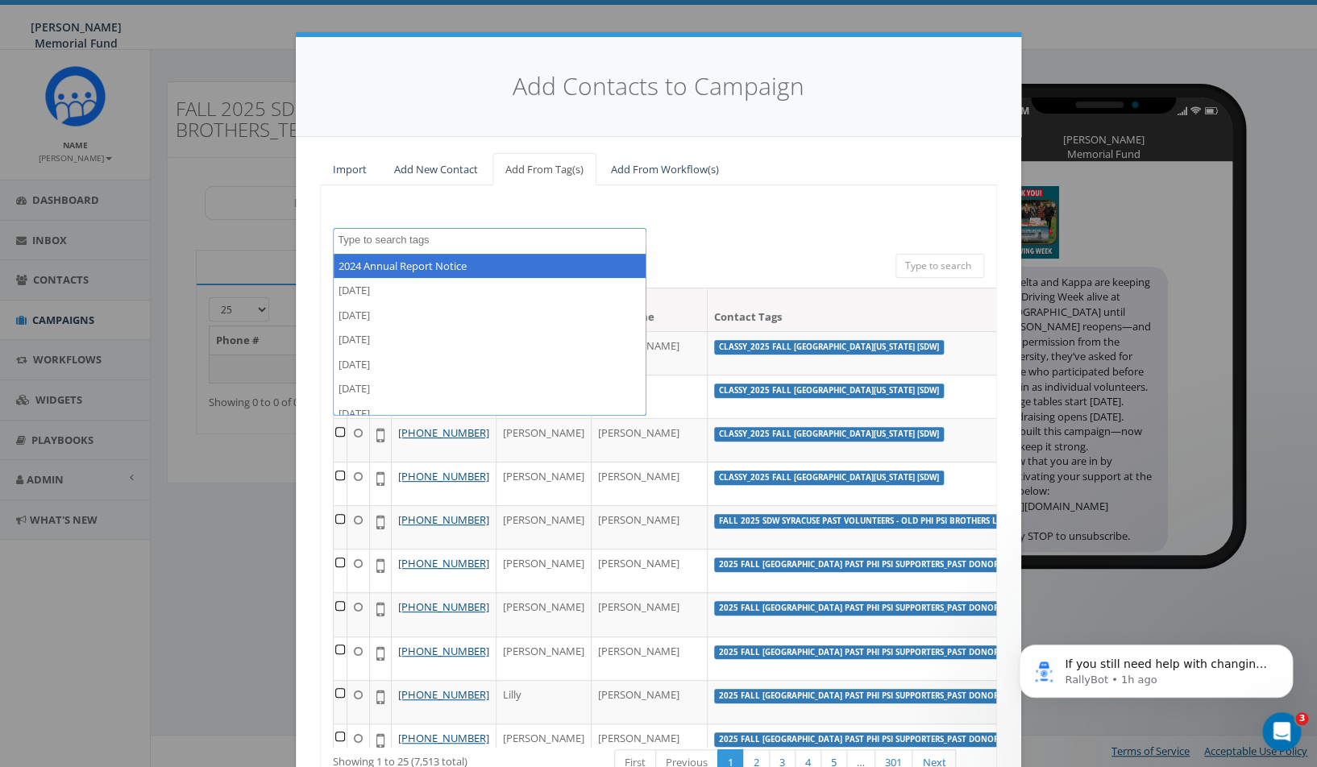
paste textarea "Tri Delta and Kappa are keeping Safe Driving Week alive at Syracuse until Phi P…"
type textarea "Tri Delta and Kappa are keeping Safe Driving Week alive at Syracuse until Phi P…"
click at [448, 237] on textarea "Search" at bounding box center [492, 240] width 308 height 15
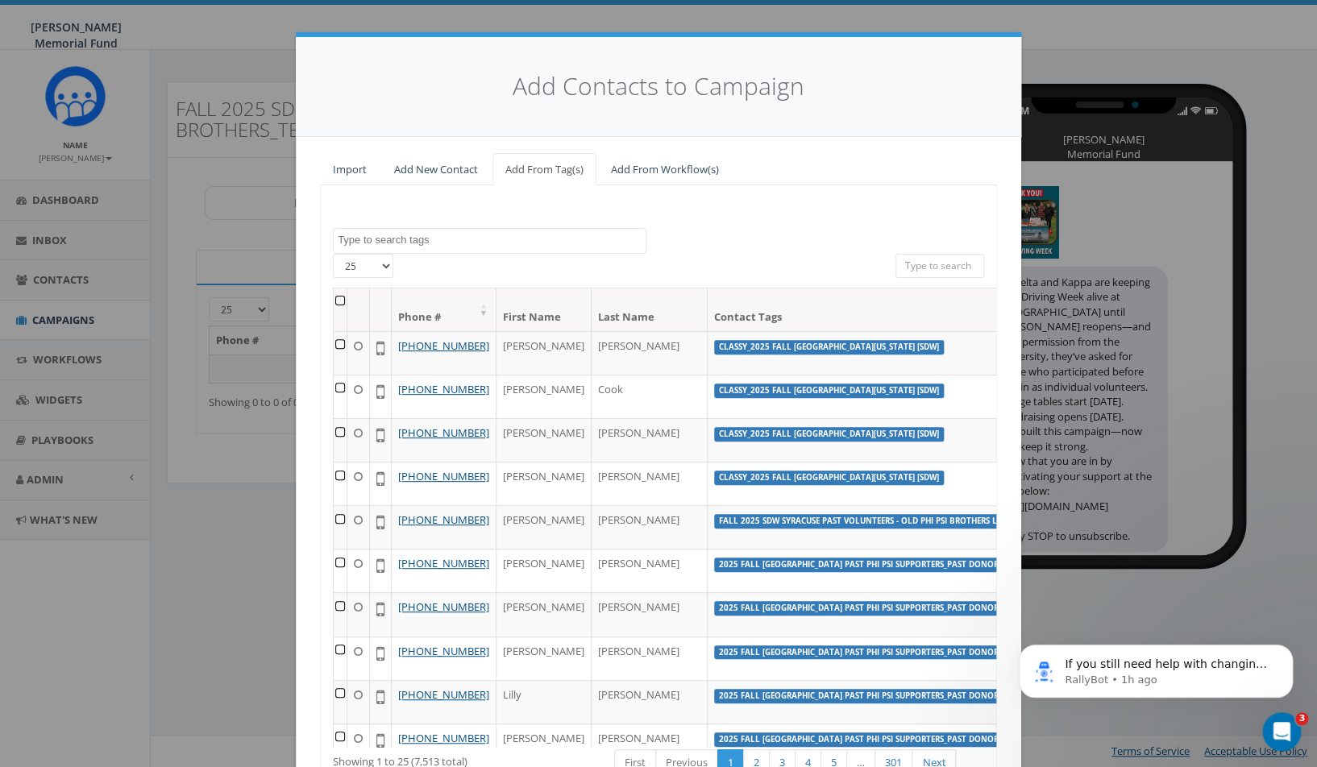
paste textarea "SDW 2024 Phi Psi Volunteers-2024 Brothers"
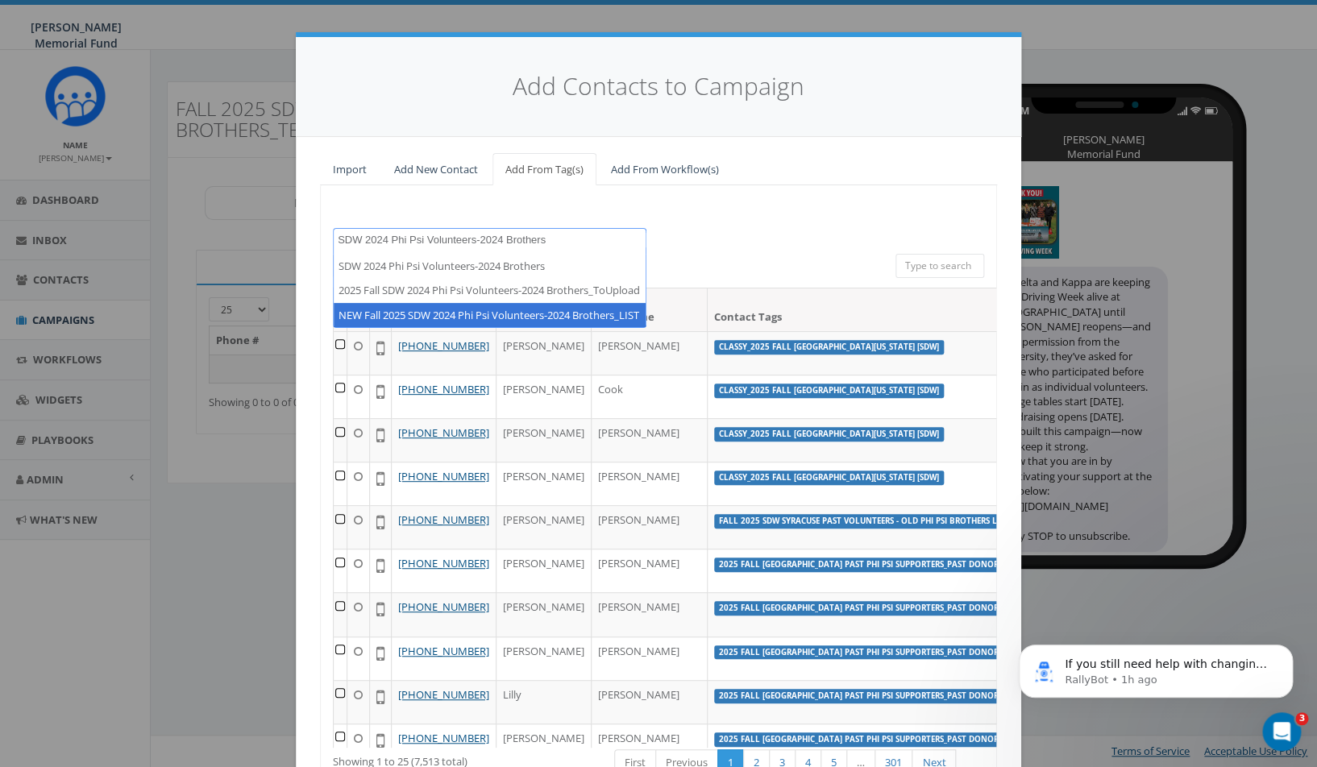
type textarea "SDW 2024 Phi Psi Volunteers-2024 Brothers"
select select "NEW Fall 2025 SDW 2024 Phi Psi Volunteers-2024 Brothers_LIST"
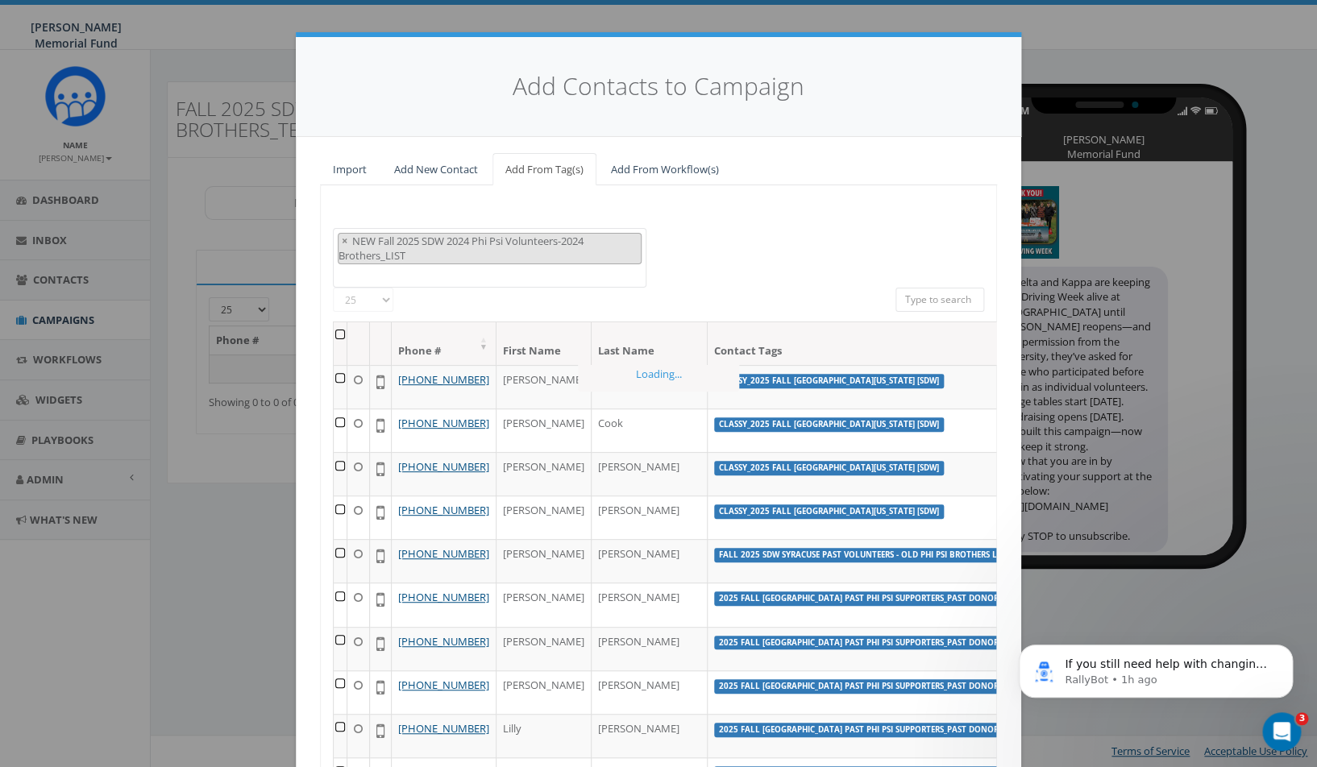
scroll to position [9543, 0]
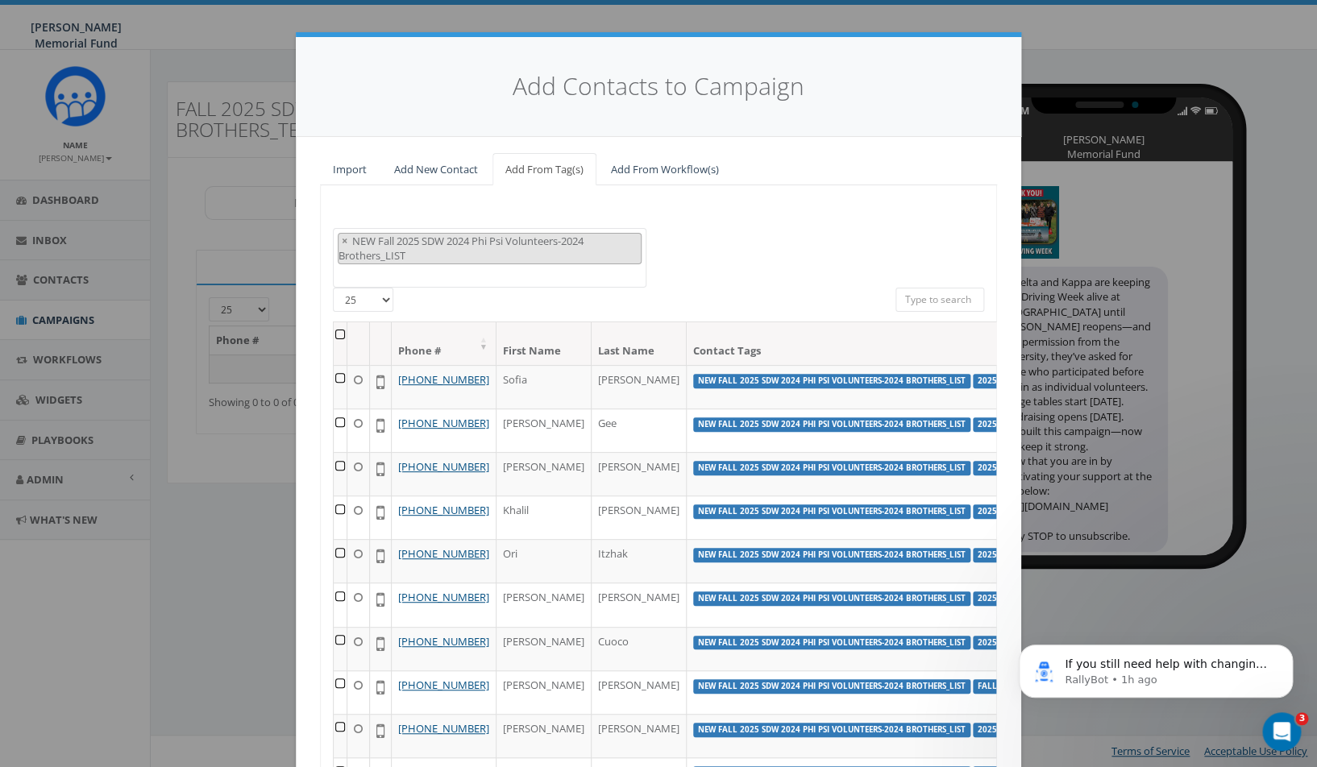
click at [338, 334] on th at bounding box center [341, 343] width 14 height 43
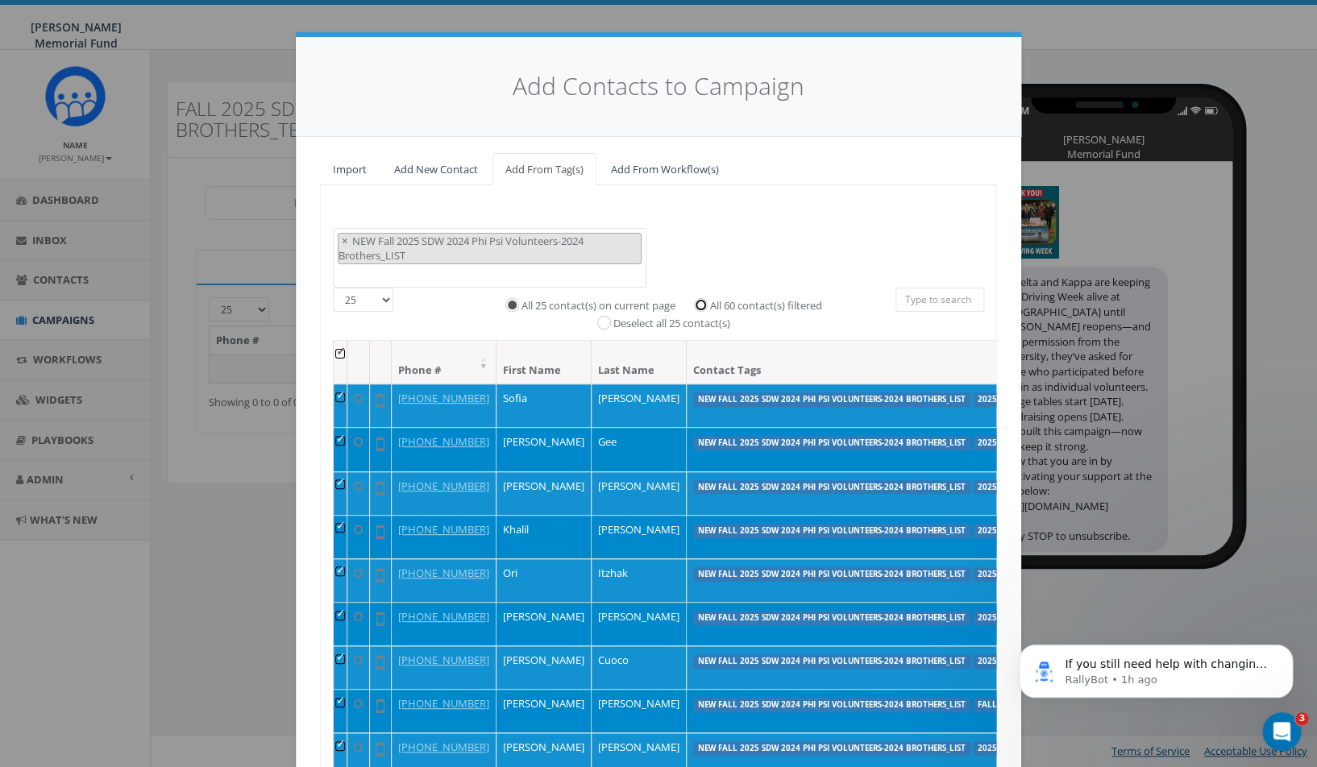
click at [707, 303] on input "All 60 contact(s) filtered" at bounding box center [704, 304] width 10 height 10
radio input "true"
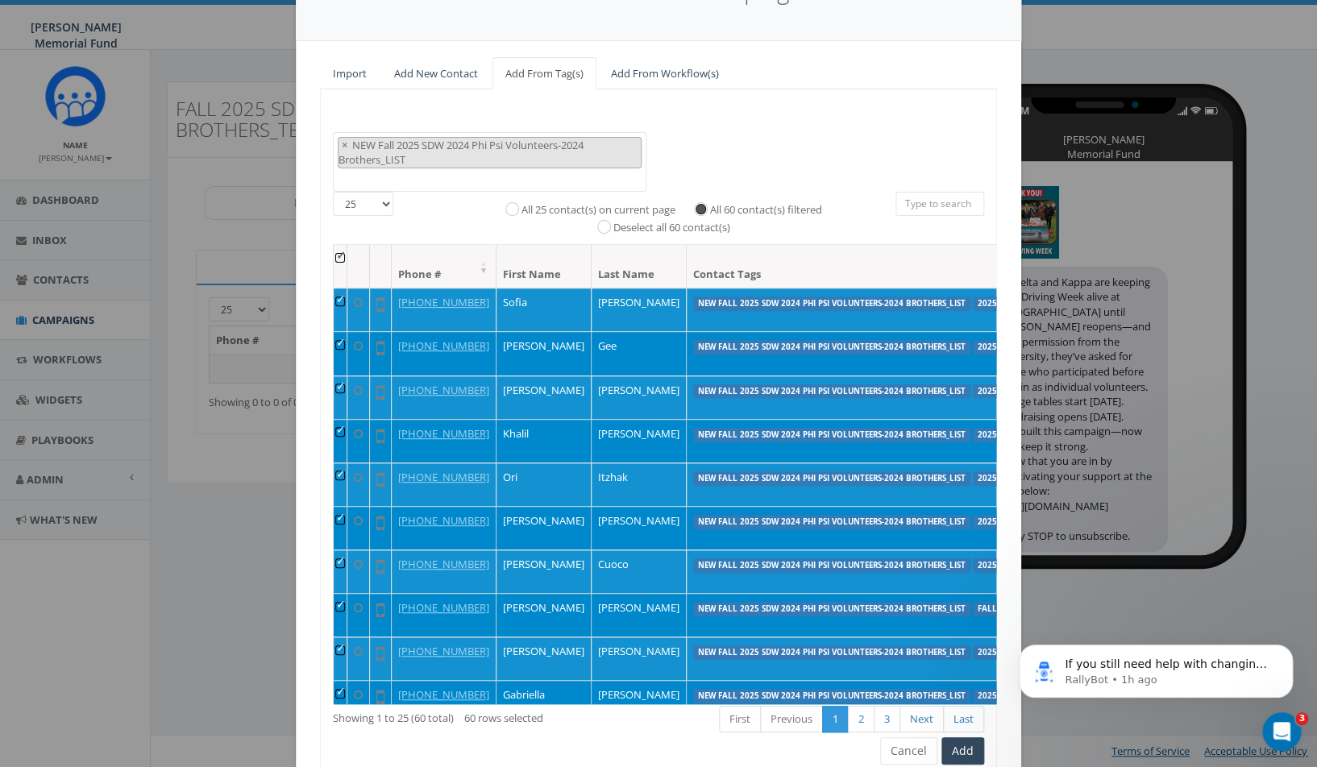
scroll to position [167, 0]
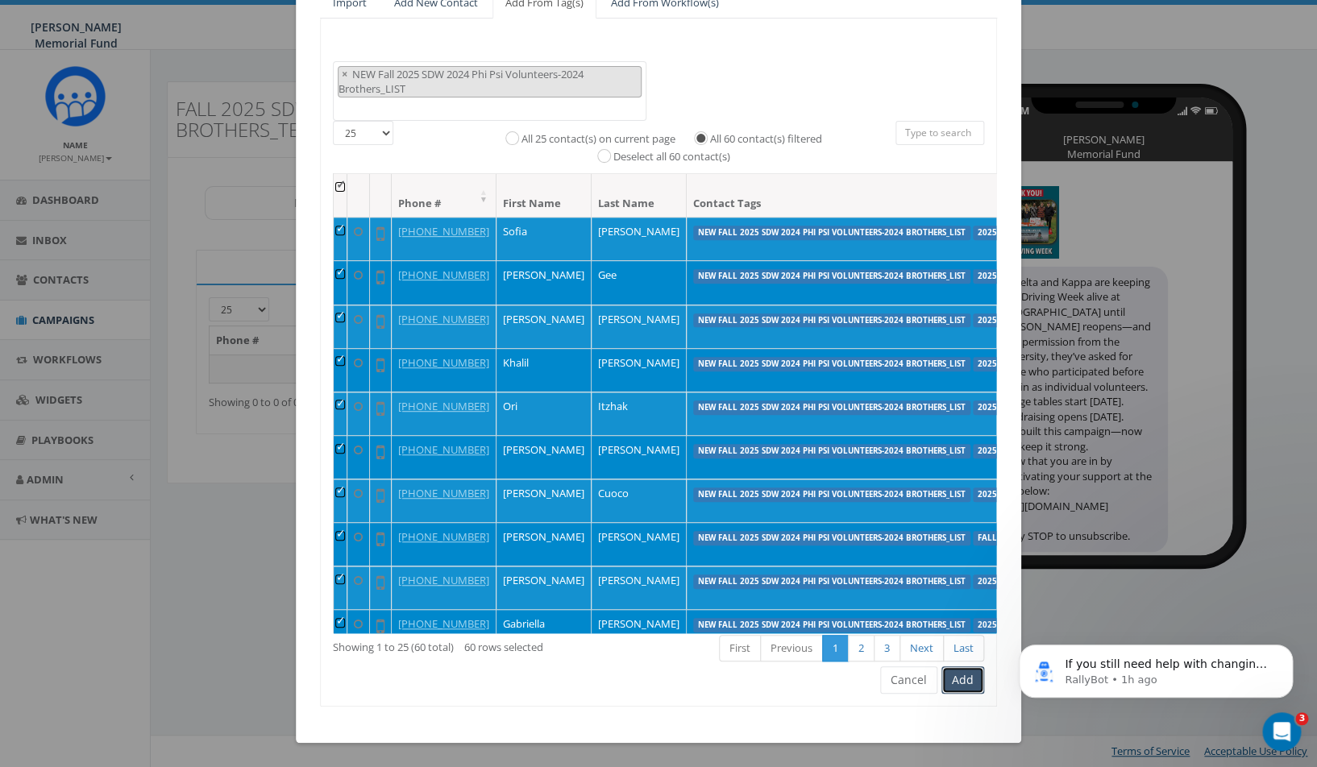
click at [962, 678] on button "Add" at bounding box center [962, 679] width 43 height 27
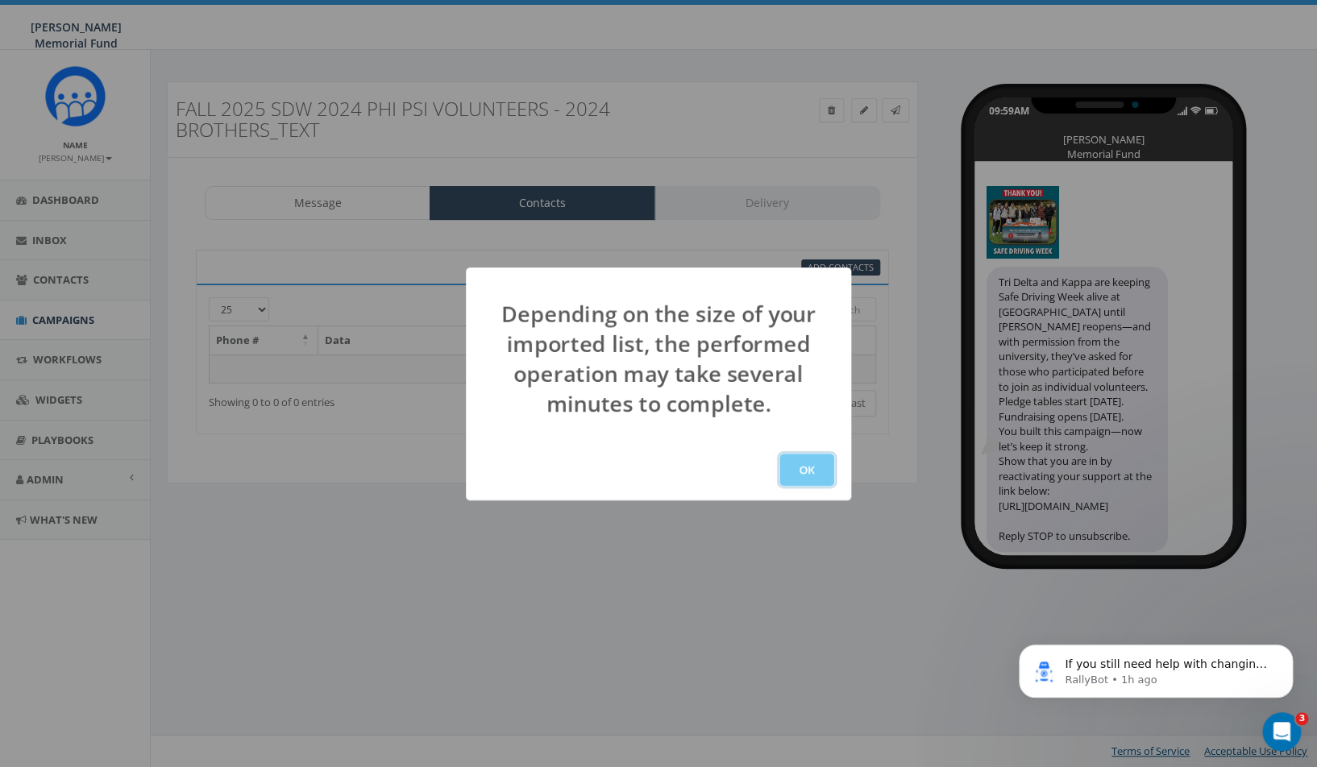
click at [809, 467] on button "OK" at bounding box center [806, 470] width 55 height 32
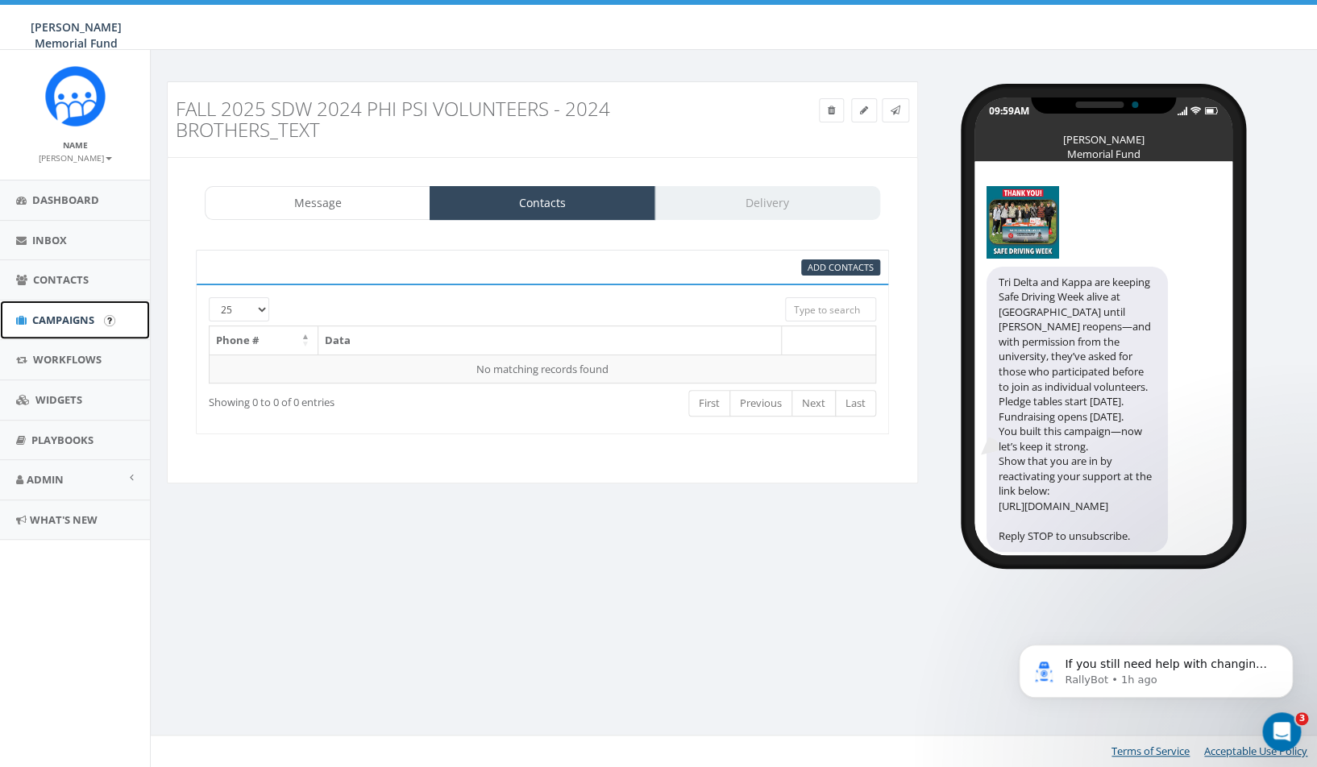
click at [67, 326] on span "Campaigns" at bounding box center [63, 320] width 62 height 15
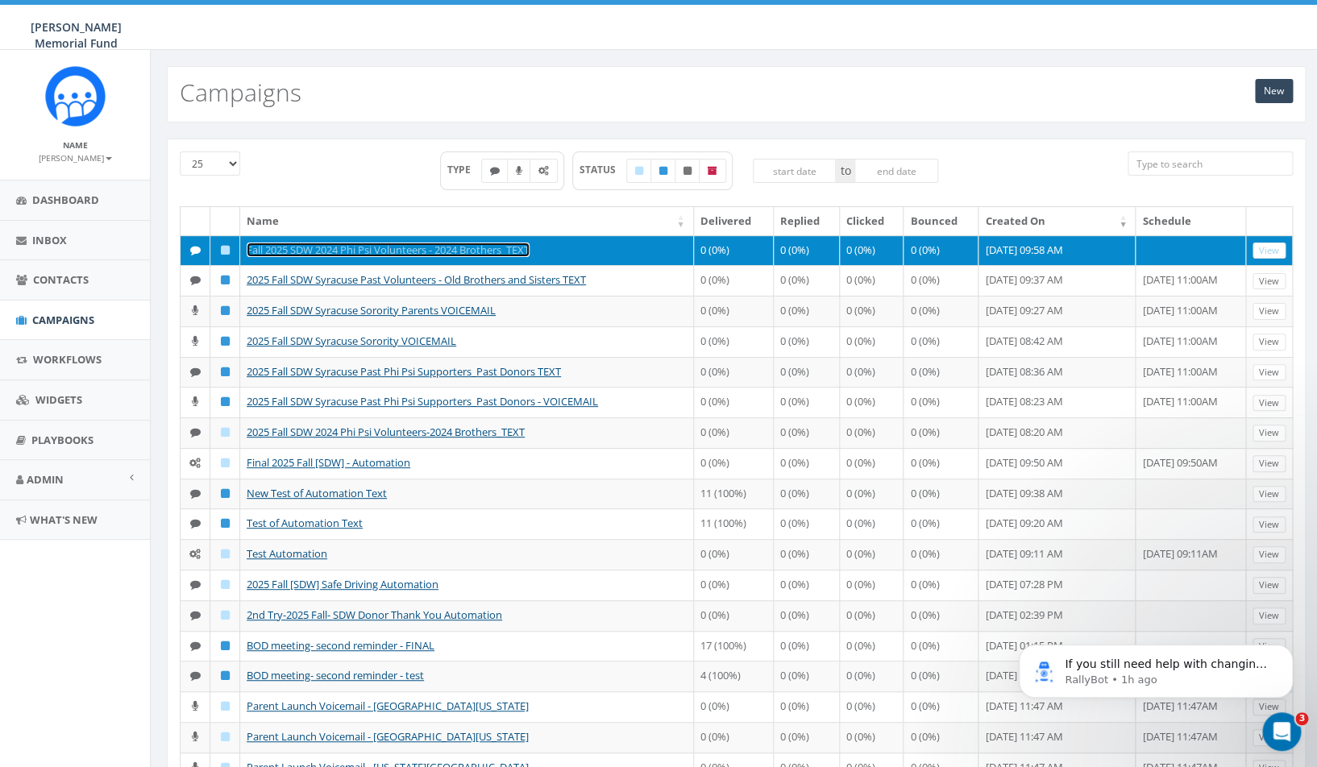
click at [410, 247] on link "Fall 2025 SDW 2024 Phi Psi Volunteers - 2024 Brothers_TEXT" at bounding box center [388, 250] width 283 height 15
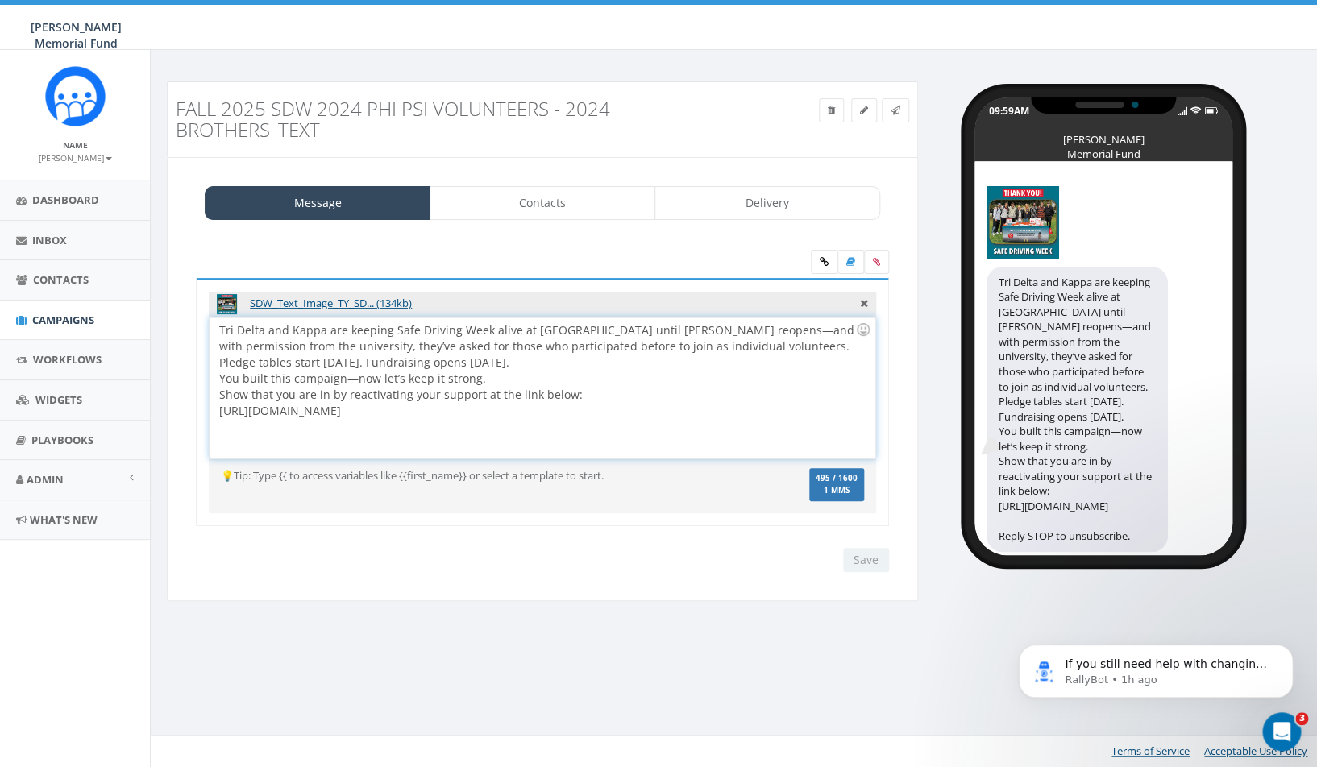
click at [483, 413] on div "Tri Delta and Kappa are keeping Safe Driving Week alive at Syracuse until Phi P…" at bounding box center [541, 387] width 665 height 141
click at [861, 113] on icon at bounding box center [864, 111] width 8 height 10
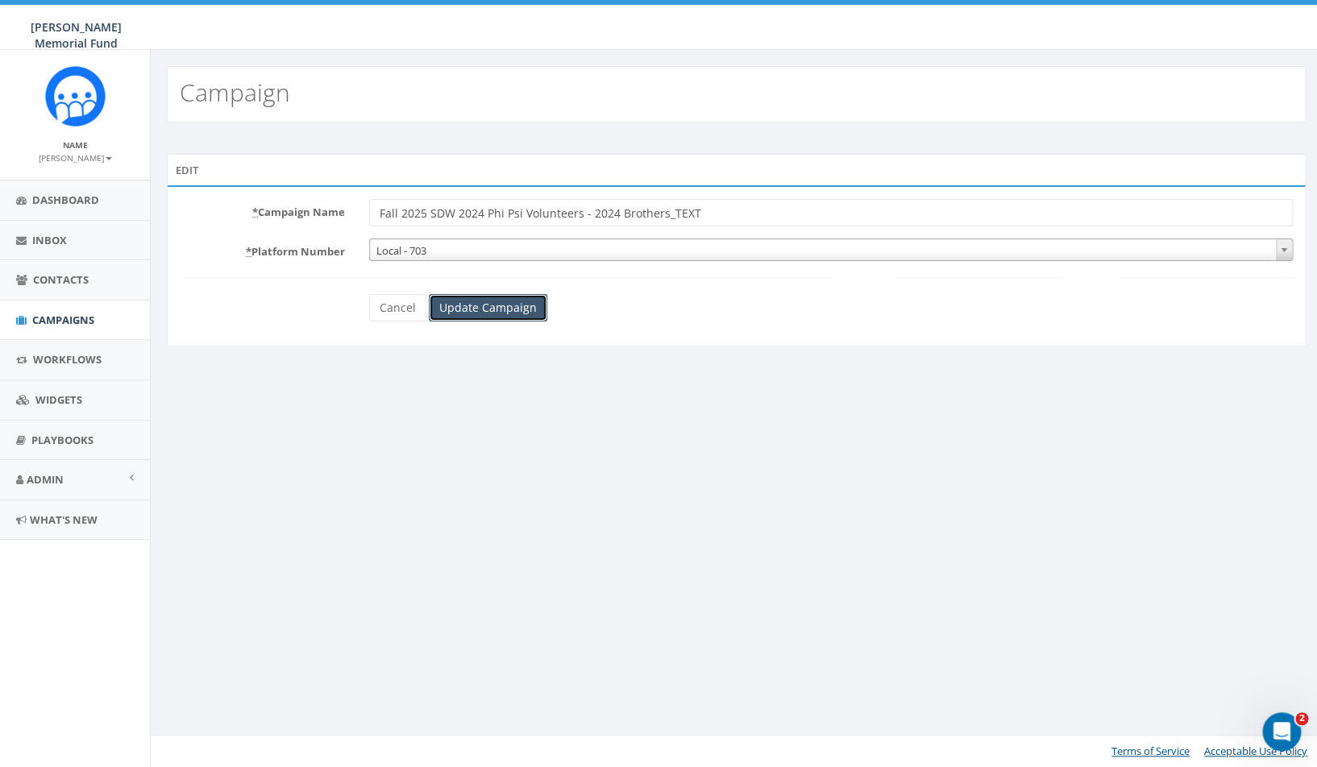
click at [475, 308] on input "Update Campaign" at bounding box center [488, 307] width 118 height 27
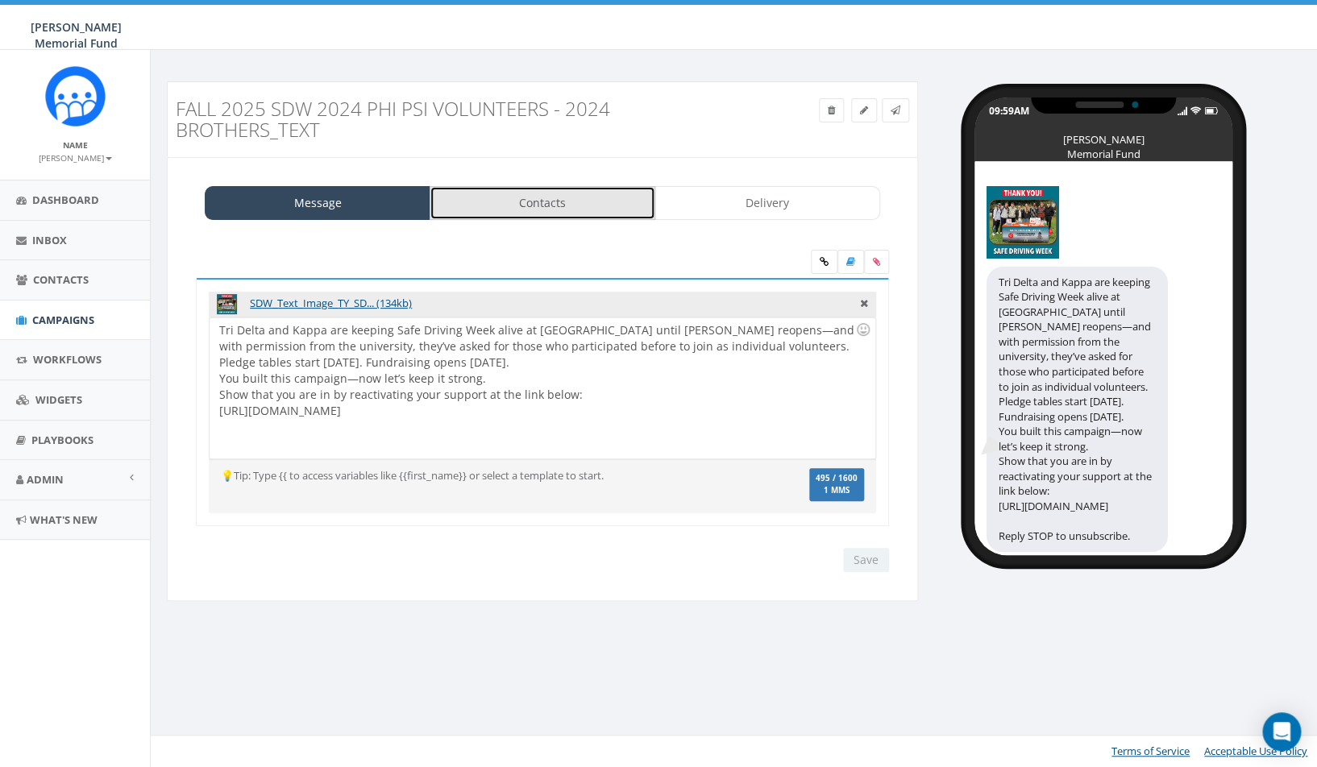
click at [565, 209] on link "Contacts" at bounding box center [542, 203] width 226 height 34
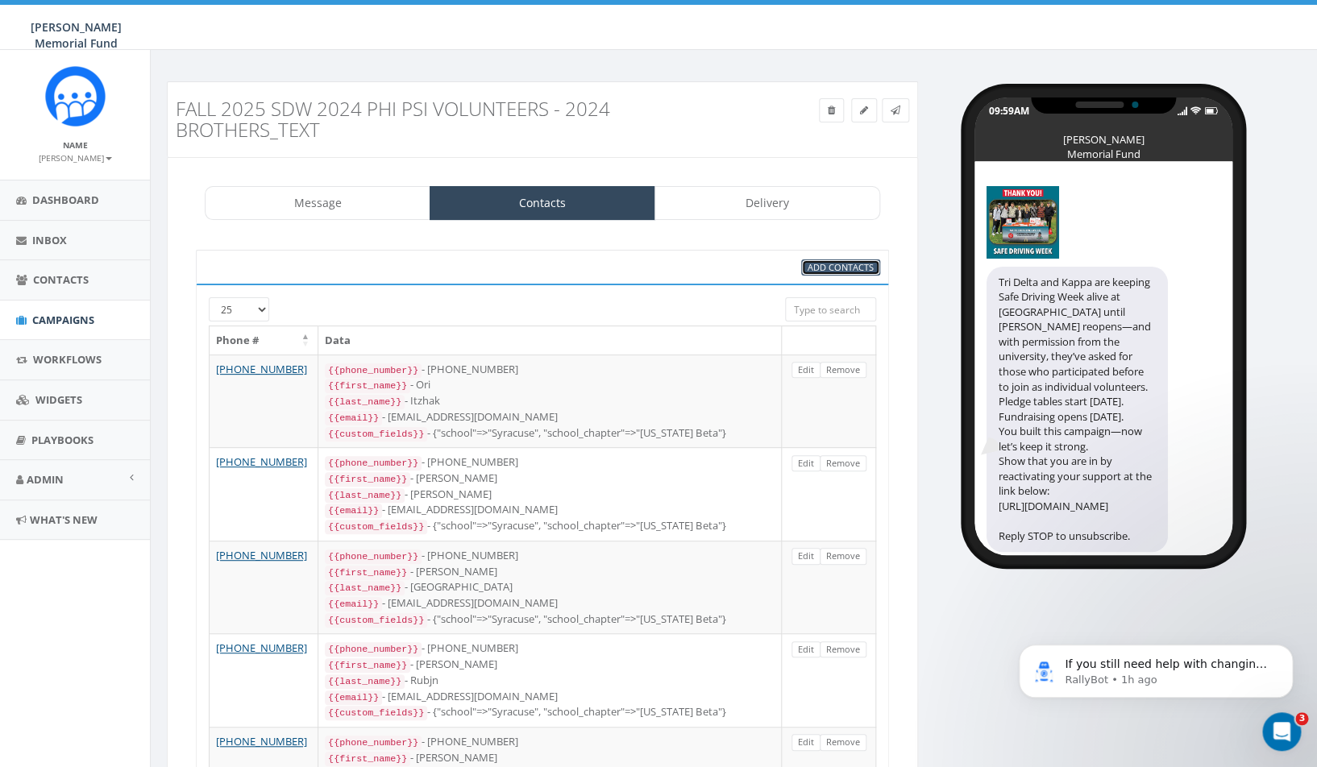
click at [838, 265] on span "Add Contacts" at bounding box center [840, 267] width 66 height 12
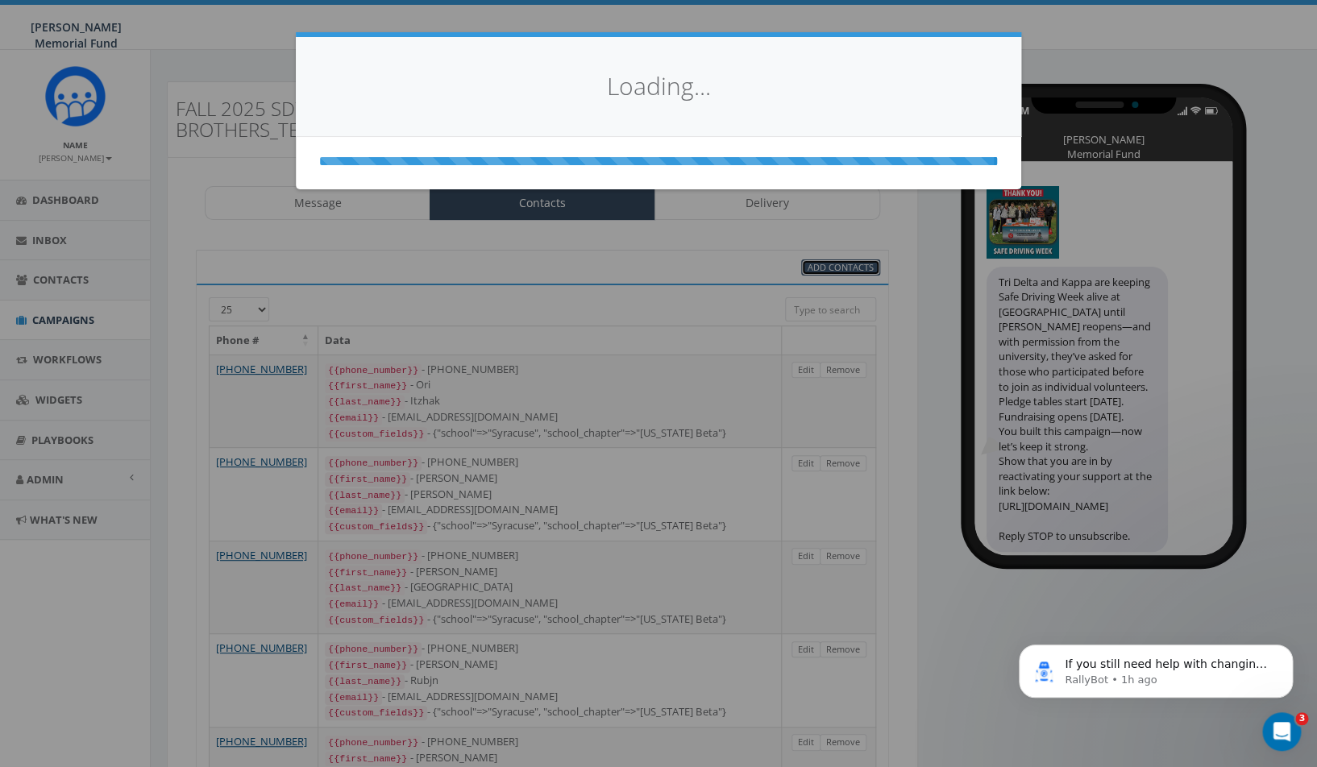
select select
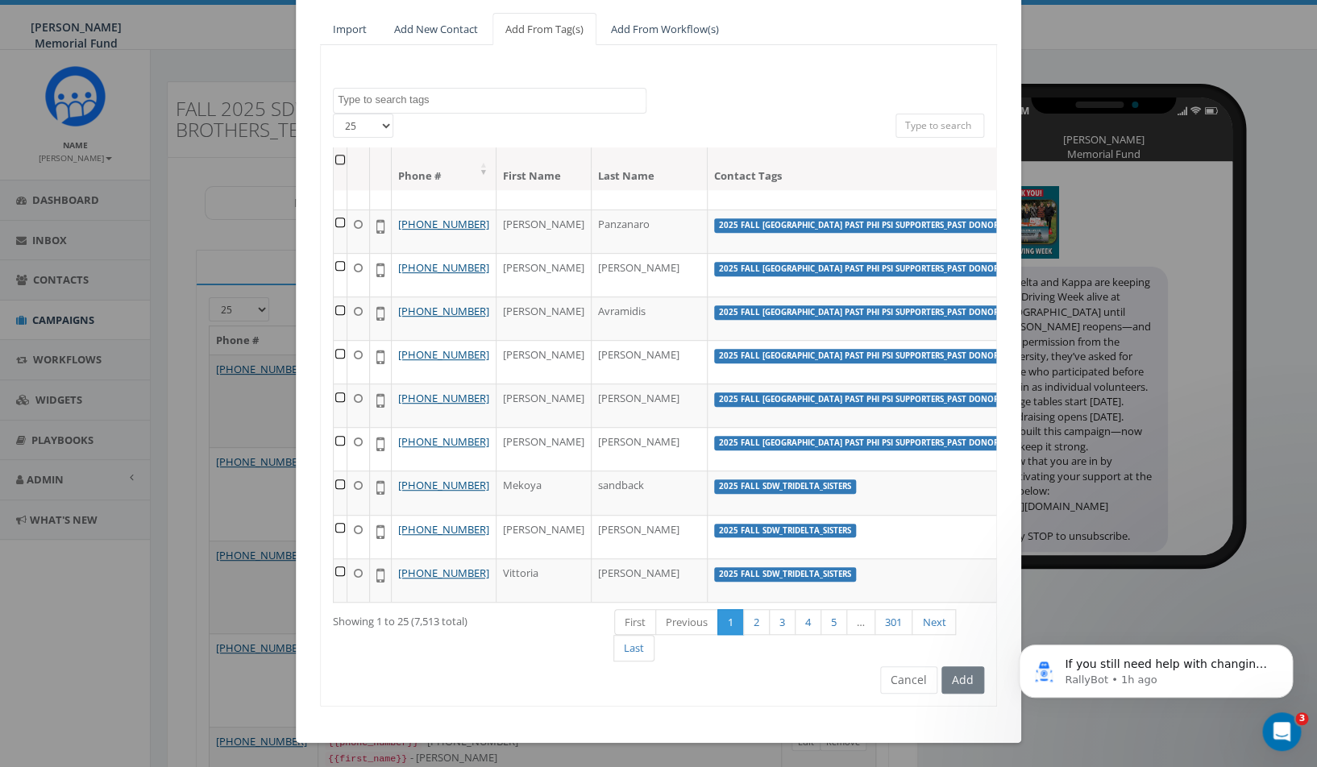
scroll to position [140, 0]
click at [907, 685] on button "Cancel" at bounding box center [908, 679] width 57 height 27
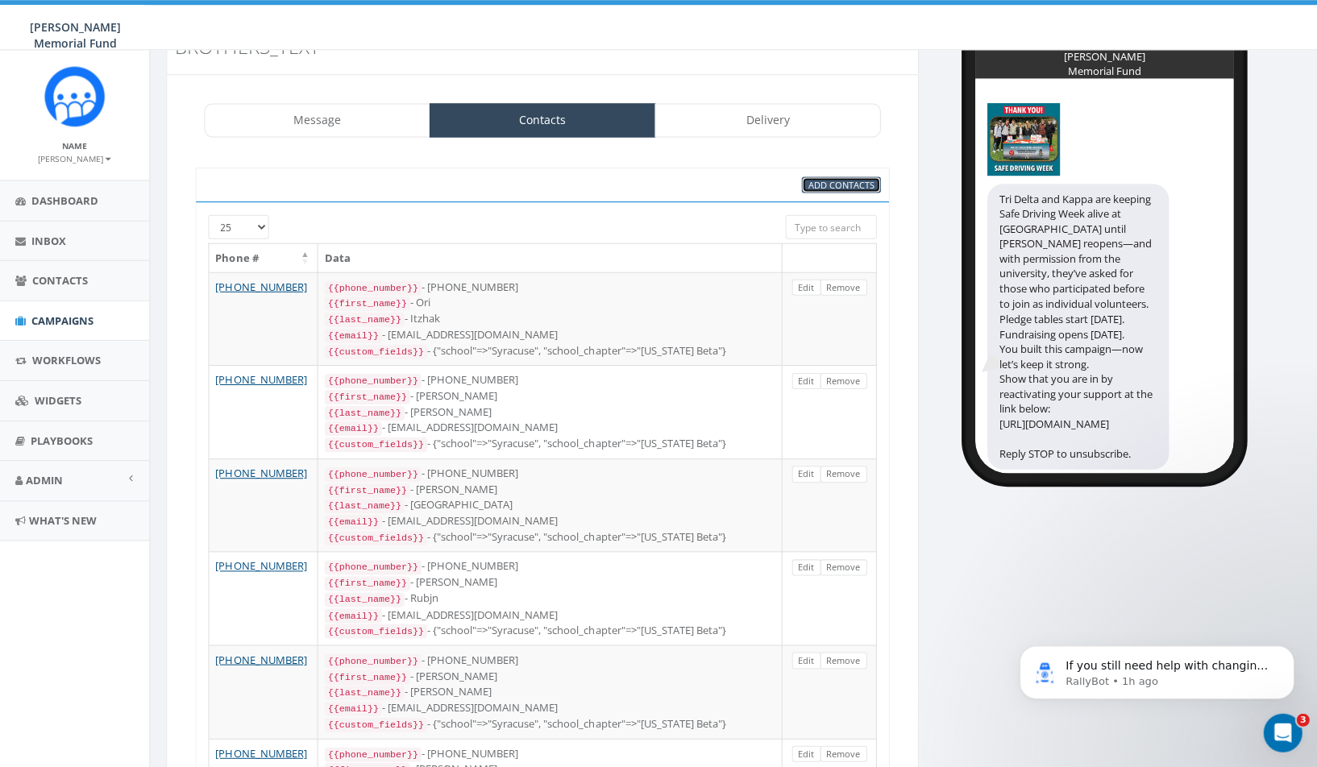
scroll to position [0, 0]
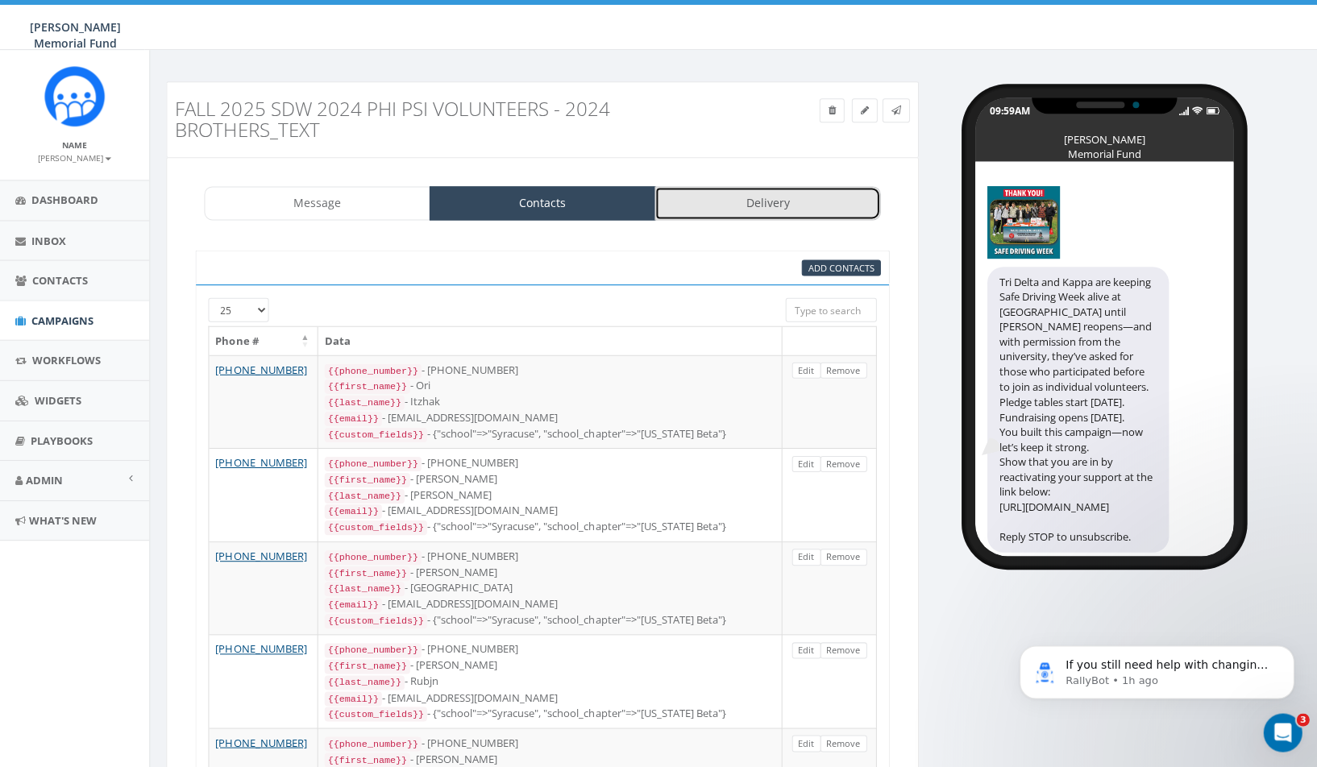
click at [752, 206] on link "Delivery" at bounding box center [767, 203] width 226 height 34
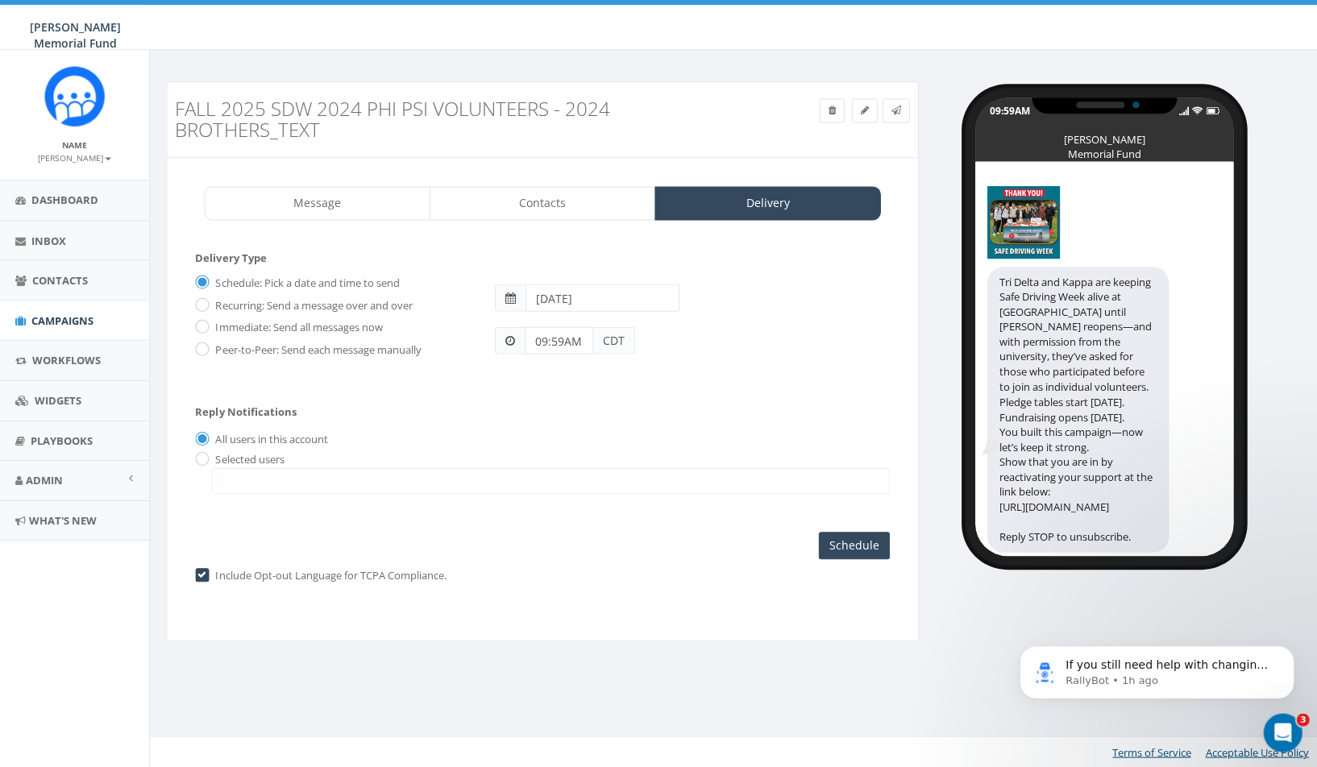
click at [599, 305] on input "2025-09-04" at bounding box center [602, 297] width 155 height 27
click at [660, 380] on td "5" at bounding box center [663, 378] width 24 height 24
type input "2025-09-05"
click at [486, 353] on div "09:59AM CDT" at bounding box center [552, 339] width 139 height 27
click at [567, 340] on input "09:59AM" at bounding box center [559, 339] width 68 height 27
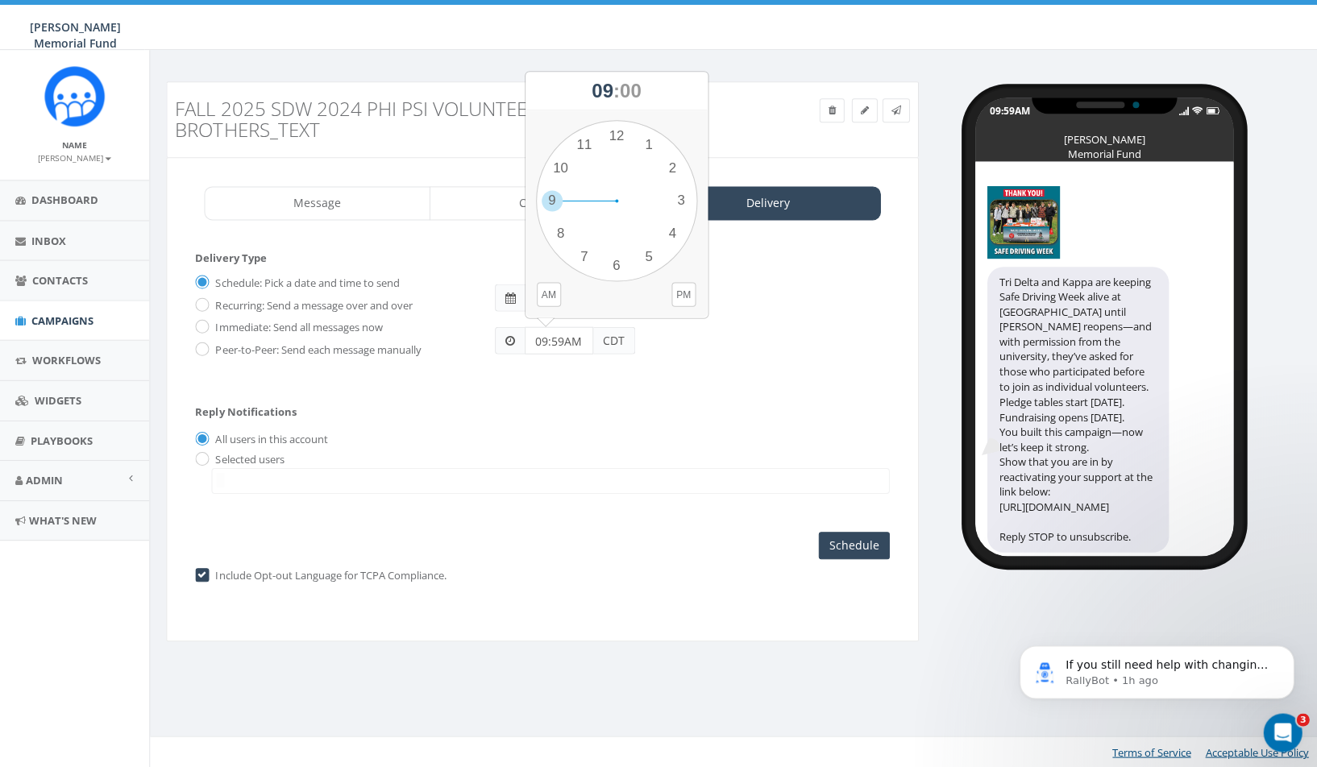
click at [567, 340] on input "09:59AM" at bounding box center [559, 339] width 68 height 27
type input "11:00 AM"
click at [550, 470] on span at bounding box center [550, 480] width 677 height 26
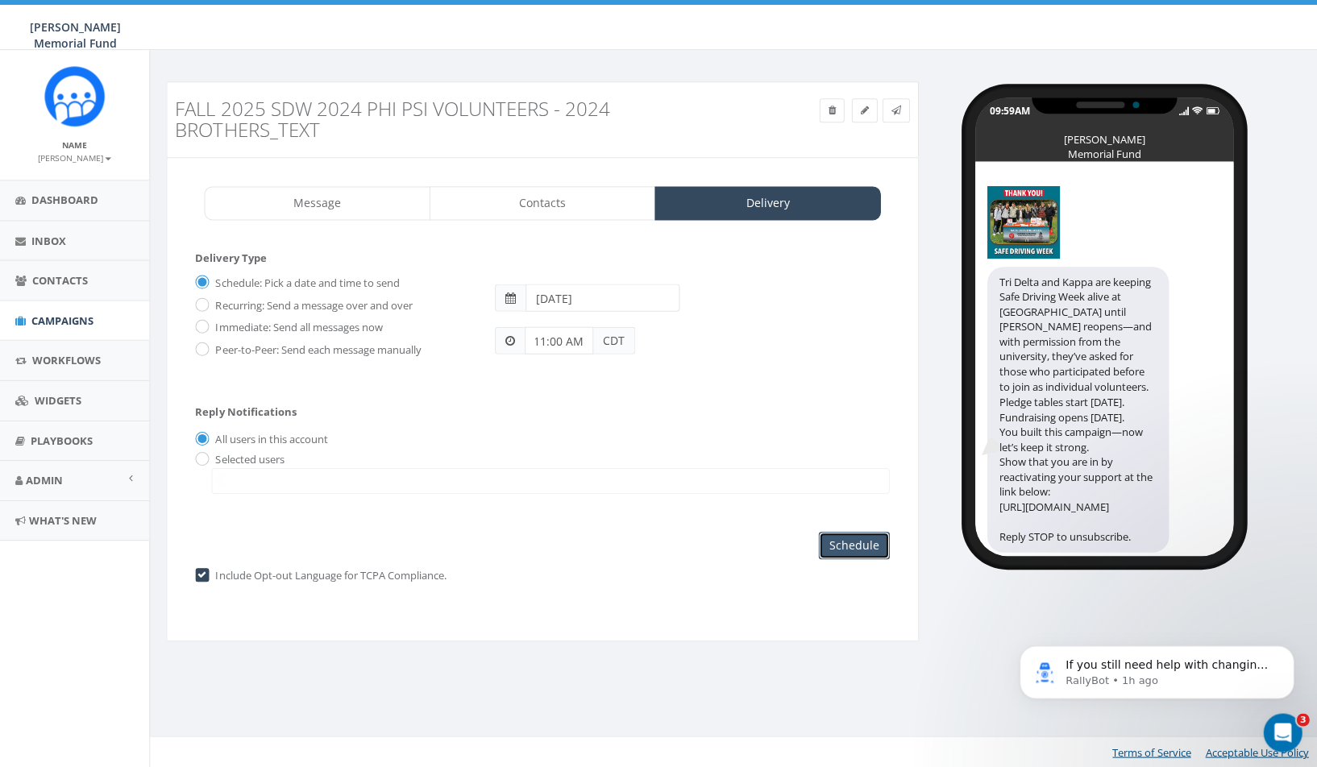
click at [845, 551] on input "Schedule" at bounding box center [853, 544] width 71 height 27
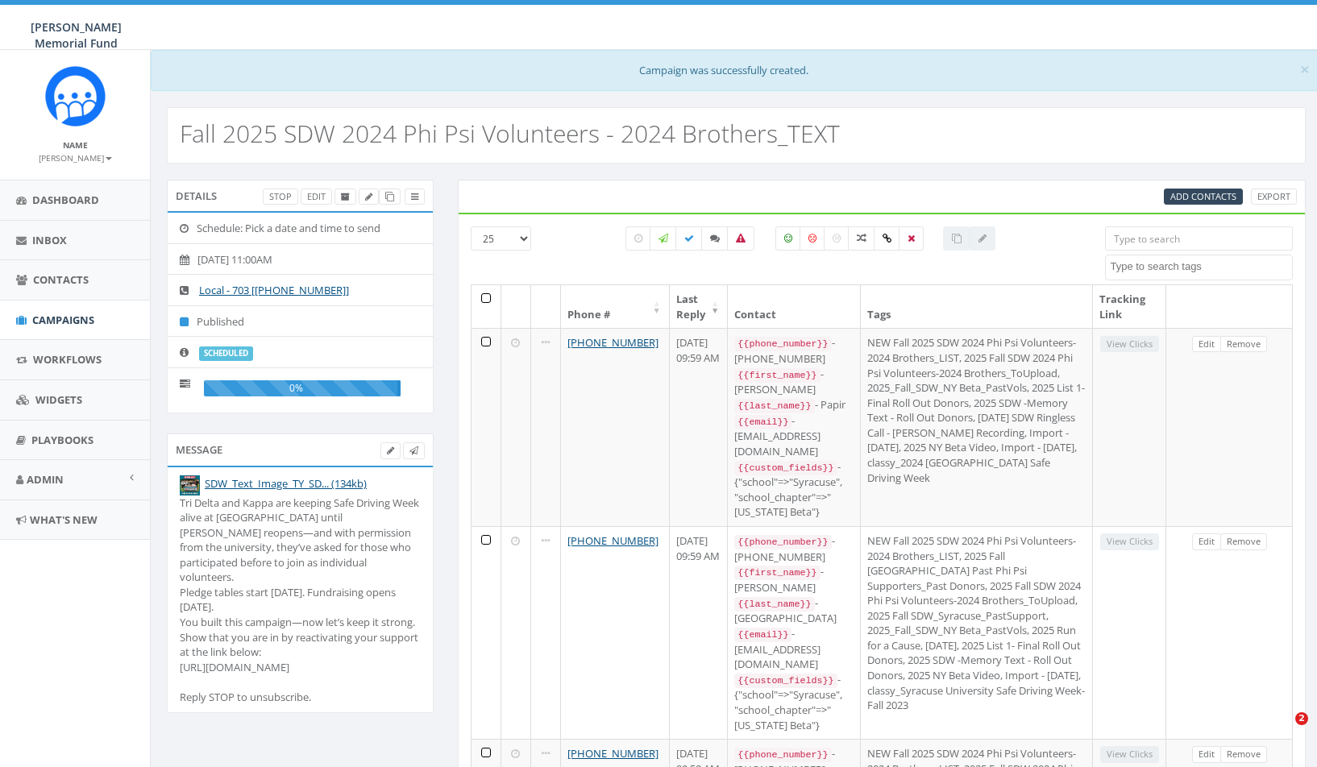
select select
